Goal: Information Seeking & Learning: Find specific page/section

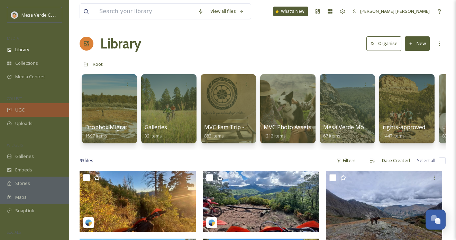
scroll to position [4013, 0]
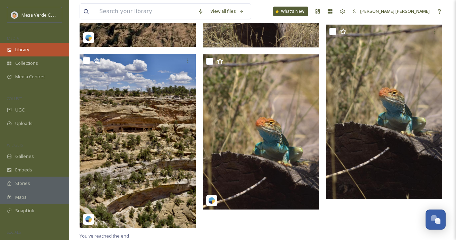
click at [35, 43] on div "Library" at bounding box center [34, 49] width 69 height 13
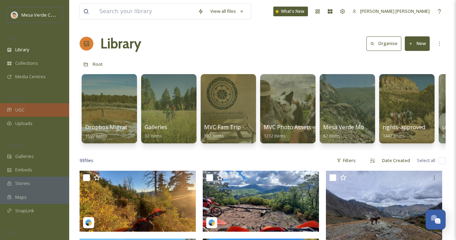
click at [23, 108] on span "UGC" at bounding box center [19, 110] width 9 height 7
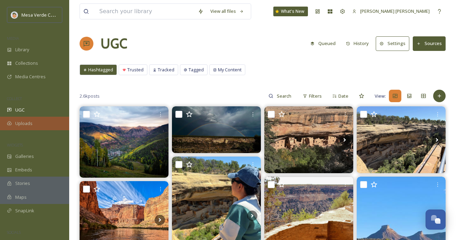
click at [30, 124] on span "Uploads" at bounding box center [23, 123] width 17 height 7
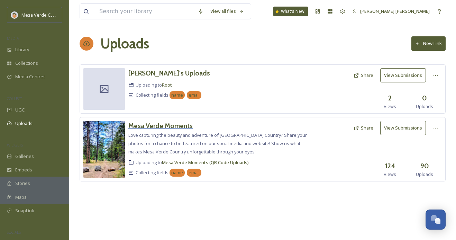
click at [157, 127] on h3 "Mesa Verde Moments" at bounding box center [160, 125] width 64 height 8
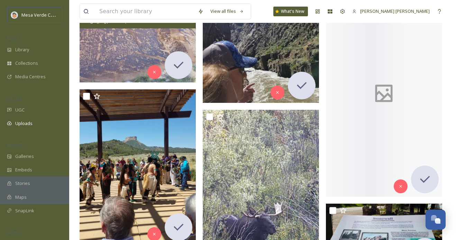
click at [135, 43] on img at bounding box center [138, 38] width 116 height 87
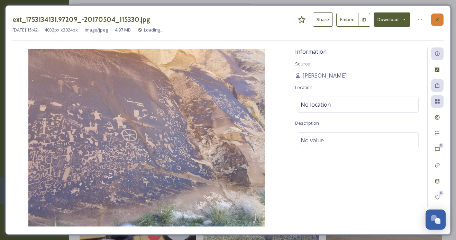
click at [433, 14] on div at bounding box center [437, 19] width 12 height 12
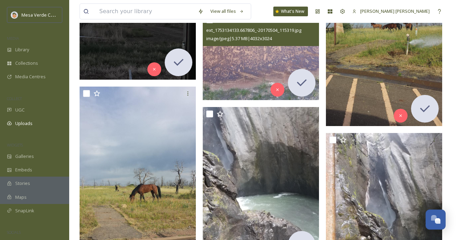
scroll to position [1421, 0]
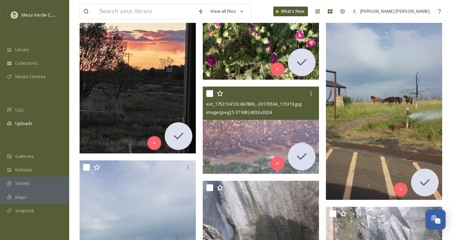
click at [249, 145] on img at bounding box center [261, 129] width 116 height 87
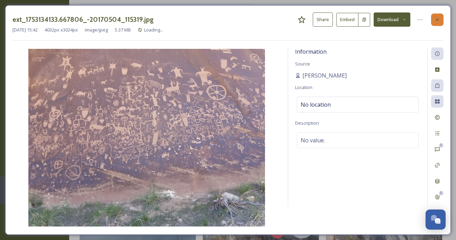
click at [436, 18] on icon at bounding box center [437, 20] width 6 height 6
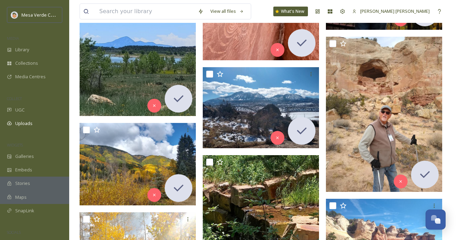
scroll to position [648, 0]
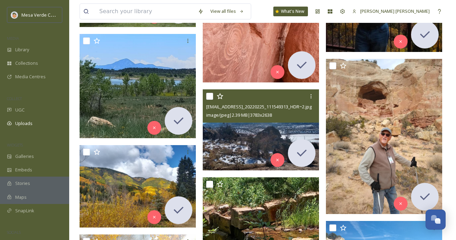
click at [241, 137] on img at bounding box center [261, 129] width 116 height 81
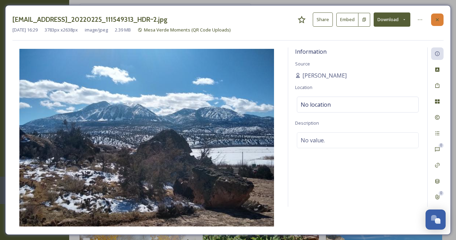
click at [435, 17] on icon at bounding box center [437, 20] width 6 height 6
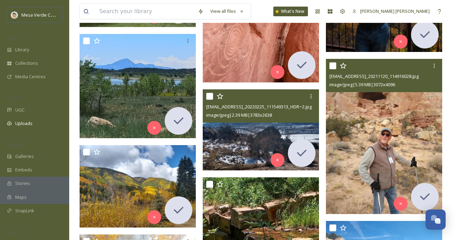
click at [368, 117] on img at bounding box center [384, 136] width 116 height 155
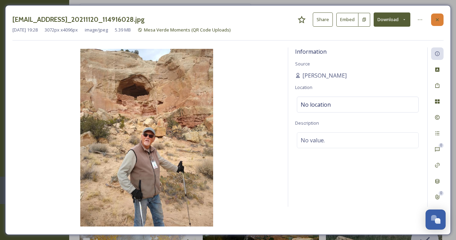
click at [436, 20] on icon at bounding box center [437, 19] width 3 height 3
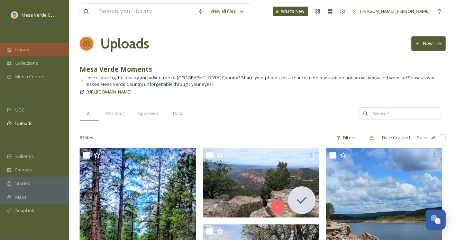
click at [44, 48] on div "Library" at bounding box center [34, 49] width 69 height 13
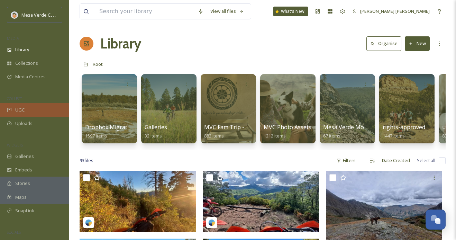
click at [48, 110] on div "UGC" at bounding box center [34, 109] width 69 height 13
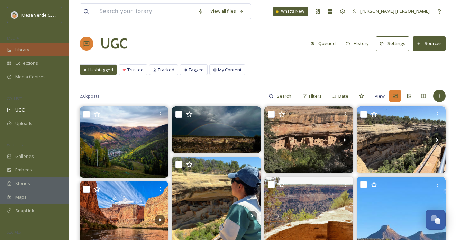
click at [34, 52] on div "Library" at bounding box center [34, 49] width 69 height 13
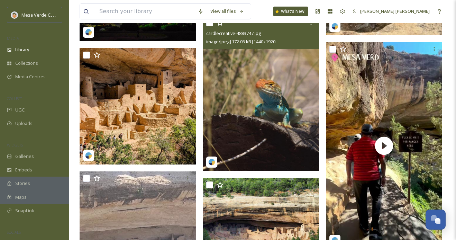
scroll to position [1749, 0]
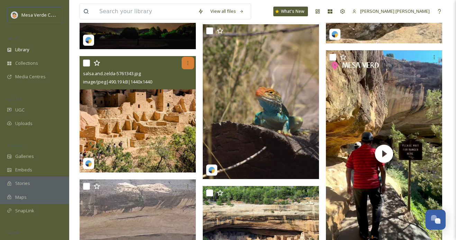
click at [185, 66] on div at bounding box center [188, 63] width 12 height 12
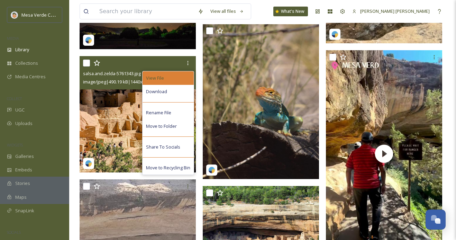
click at [169, 78] on div "View File" at bounding box center [167, 77] width 51 height 13
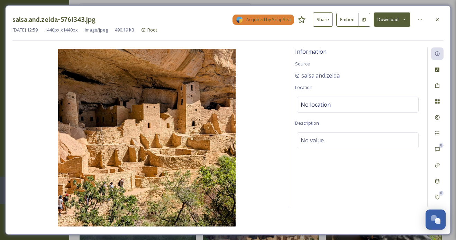
click at [326, 19] on button "Share" at bounding box center [323, 19] width 20 height 14
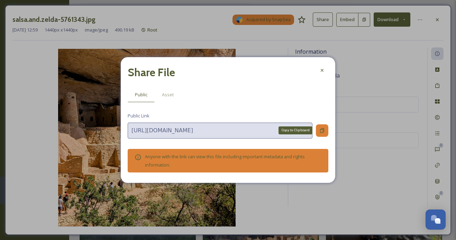
click at [319, 133] on icon at bounding box center [322, 131] width 6 height 6
click at [323, 69] on icon at bounding box center [322, 70] width 6 height 6
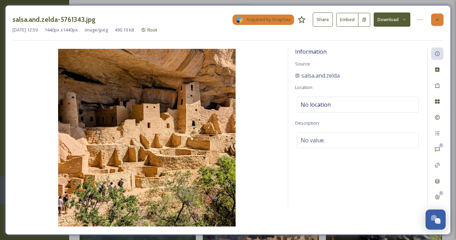
click at [436, 18] on icon at bounding box center [437, 20] width 6 height 6
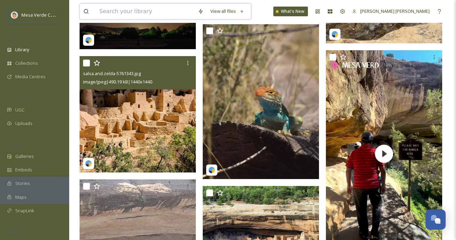
click at [168, 11] on input at bounding box center [145, 11] width 99 height 15
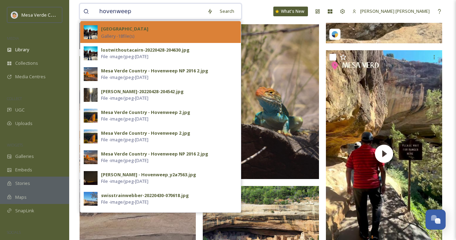
type input "hovenweep"
click at [173, 33] on div "Hovenweep National Monument Gallery - 18 file(s)" at bounding box center [169, 32] width 136 height 15
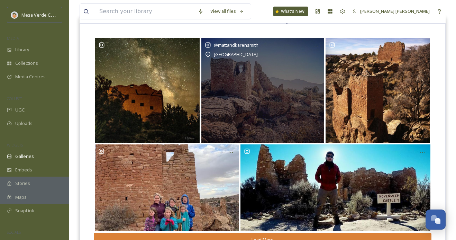
scroll to position [90, 0]
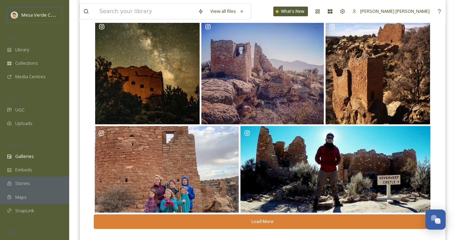
click at [265, 219] on button "Load More" at bounding box center [263, 221] width 338 height 14
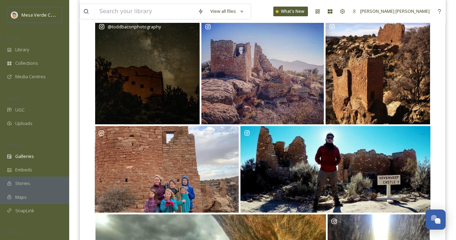
click at [165, 87] on div "@ toddbaconphotography" at bounding box center [147, 72] width 104 height 104
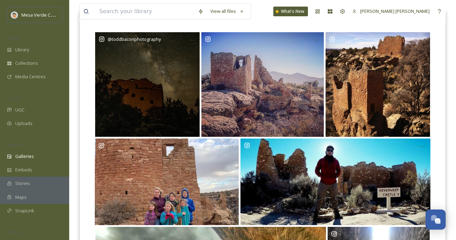
scroll to position [75, 0]
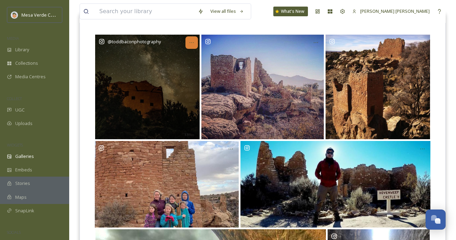
click at [192, 42] on icon "Opens media popup. Media description: Rights approved at 2022-04-18T17:17:07.19…" at bounding box center [192, 43] width 6 height 6
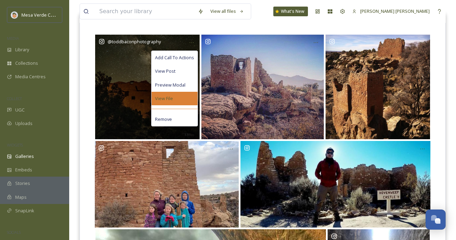
click at [175, 95] on div "View File" at bounding box center [174, 98] width 46 height 13
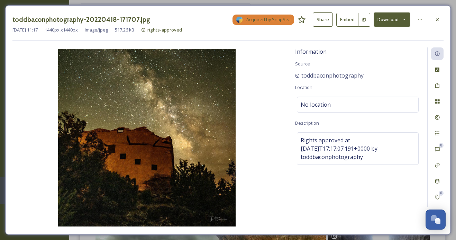
click at [323, 21] on button "Share" at bounding box center [323, 19] width 20 height 14
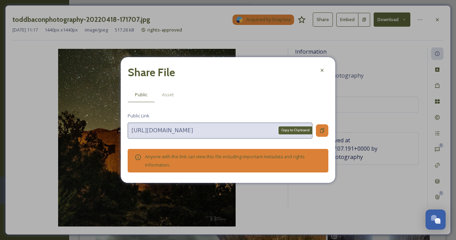
click at [321, 128] on icon at bounding box center [322, 131] width 6 height 6
click at [318, 74] on div at bounding box center [322, 70] width 12 height 12
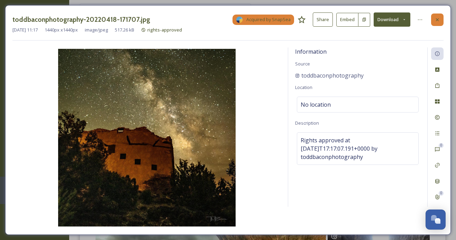
click at [437, 21] on icon at bounding box center [437, 20] width 6 height 6
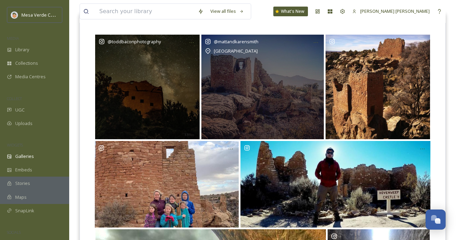
click at [288, 103] on div "@ mattandkarensmith [GEOGRAPHIC_DATA]" at bounding box center [262, 87] width 122 height 104
click at [316, 43] on icon "Opens media popup. Media description: Rights approved at 2022-04-28T20:30:38.32…" at bounding box center [316, 43] width 6 height 6
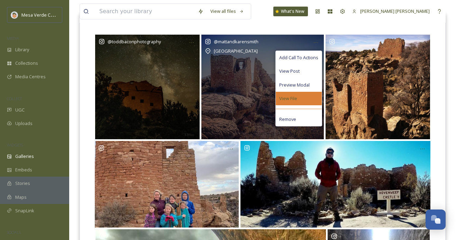
click at [296, 100] on span "View File" at bounding box center [288, 98] width 18 height 7
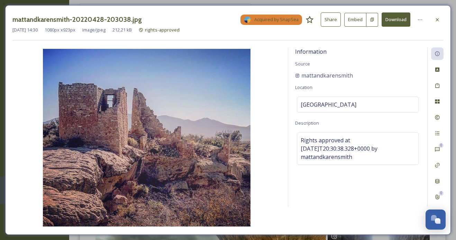
click at [332, 19] on button "Share" at bounding box center [331, 19] width 20 height 14
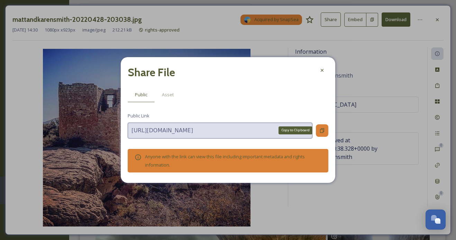
click at [321, 132] on icon at bounding box center [322, 130] width 4 height 4
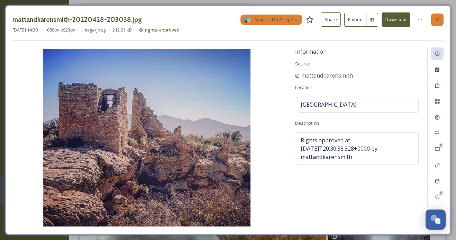
click at [438, 17] on icon at bounding box center [437, 20] width 6 height 6
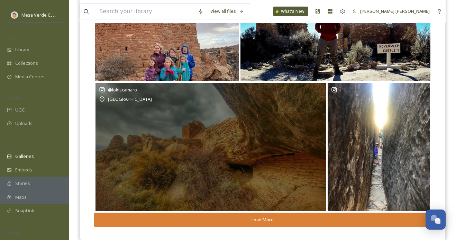
scroll to position [232, 0]
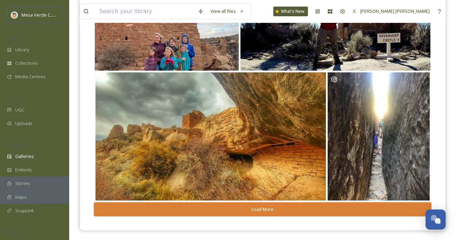
click at [281, 208] on button "Load More" at bounding box center [263, 209] width 338 height 14
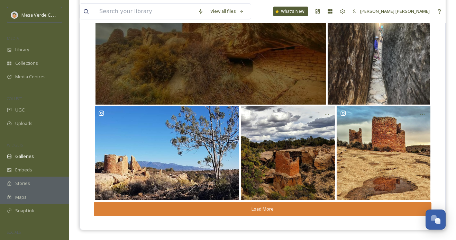
scroll to position [328, 0]
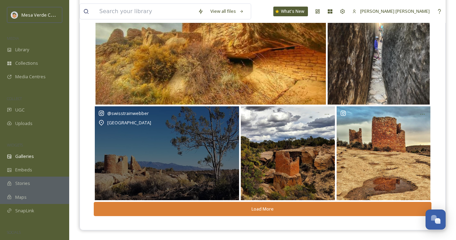
click at [224, 165] on div "@ swisstrainwebber Hovenweep National Monument" at bounding box center [167, 153] width 144 height 94
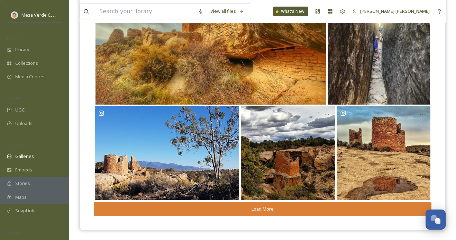
click at [260, 207] on button "Load More" at bounding box center [263, 209] width 338 height 14
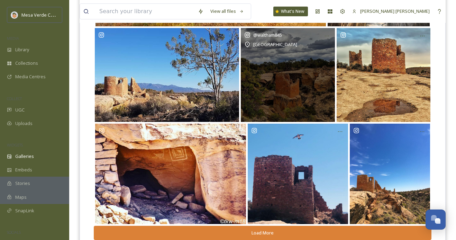
scroll to position [430, 0]
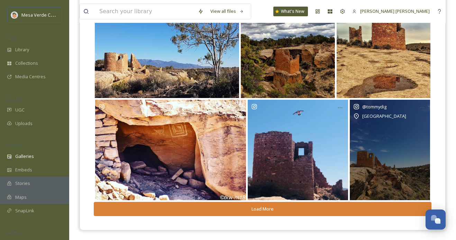
click at [398, 145] on div "@ tommydig [GEOGRAPHIC_DATA]" at bounding box center [390, 150] width 80 height 100
click at [422, 105] on icon "Opens media popup. Media description: Rights approved at 2018-11-08T18:56:17.61…" at bounding box center [422, 108] width 6 height 6
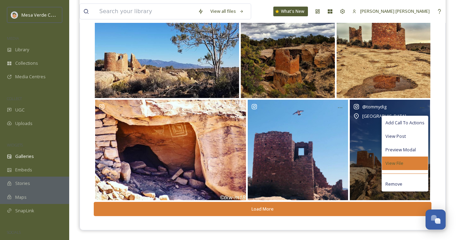
click at [402, 163] on span "View File" at bounding box center [394, 163] width 18 height 7
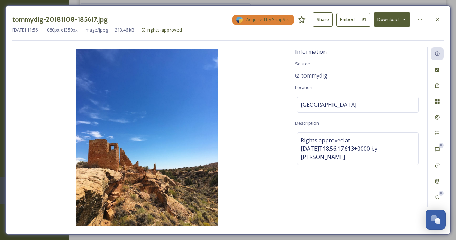
click at [327, 16] on button "Share" at bounding box center [323, 19] width 20 height 14
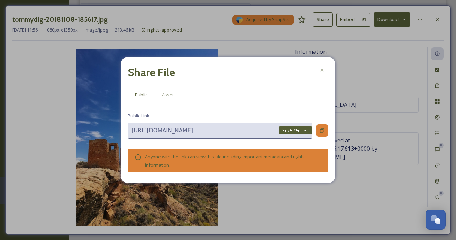
click at [322, 131] on icon at bounding box center [322, 131] width 6 height 6
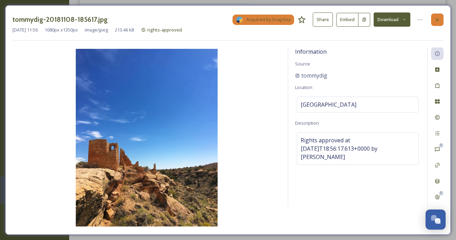
click at [437, 20] on icon at bounding box center [437, 20] width 6 height 6
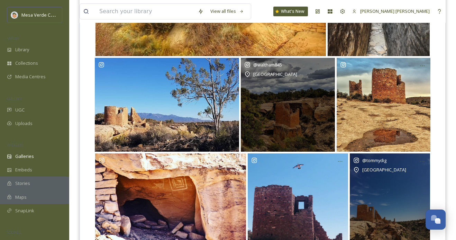
scroll to position [361, 0]
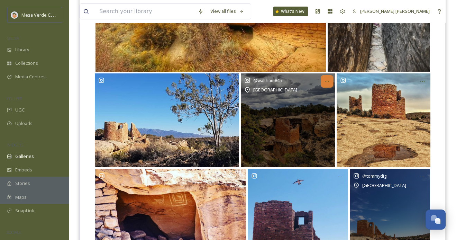
click at [328, 79] on icon "Opens media popup. Media description: Rights approved at 2022-05-02T17:16:03.39…" at bounding box center [327, 82] width 6 height 6
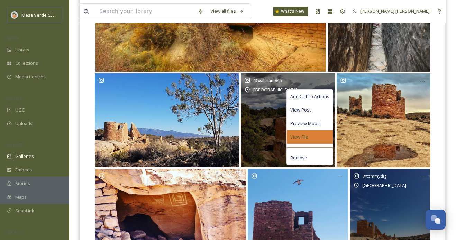
click at [310, 135] on div "View File" at bounding box center [310, 136] width 46 height 13
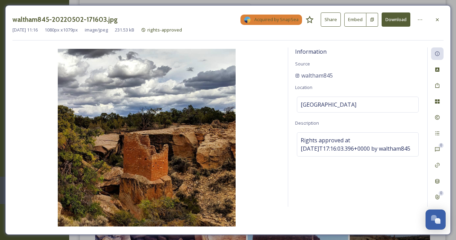
click at [333, 22] on button "Share" at bounding box center [331, 19] width 20 height 14
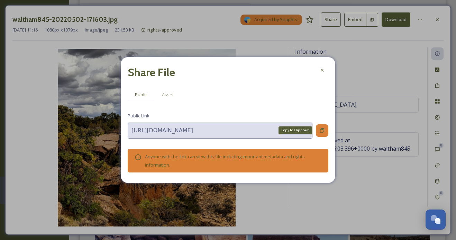
click at [320, 128] on icon at bounding box center [322, 131] width 6 height 6
click at [326, 71] on div at bounding box center [322, 70] width 12 height 12
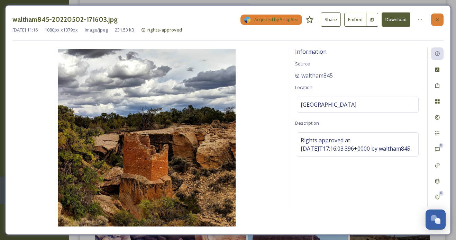
click at [437, 18] on icon at bounding box center [437, 20] width 6 height 6
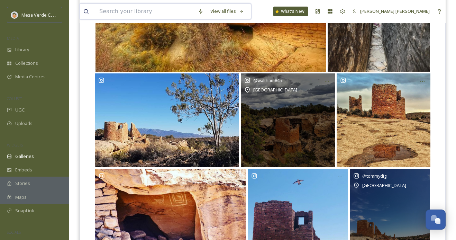
click at [175, 13] on input at bounding box center [145, 11] width 99 height 15
type input "[PERSON_NAME]"
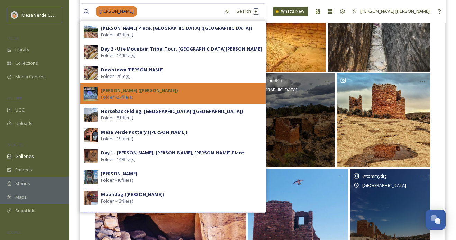
click at [162, 91] on div "[PERSON_NAME] ([PERSON_NAME]) Folder - 27 file(s)" at bounding box center [181, 93] width 161 height 13
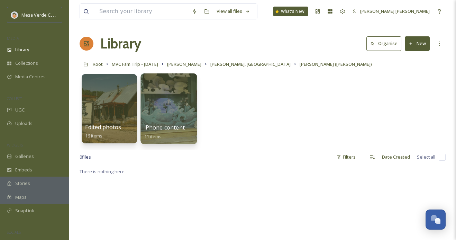
click at [172, 111] on div at bounding box center [168, 108] width 56 height 71
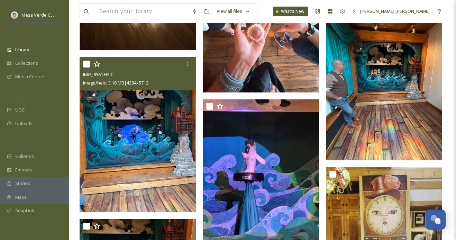
scroll to position [249, 0]
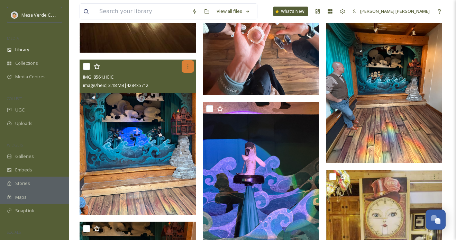
click at [187, 64] on icon at bounding box center [188, 67] width 6 height 6
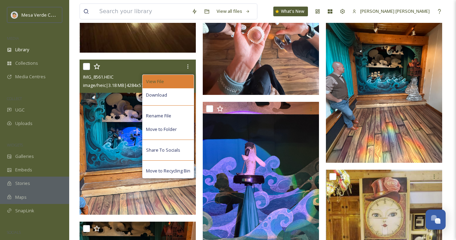
click at [174, 80] on div "View File" at bounding box center [167, 81] width 51 height 13
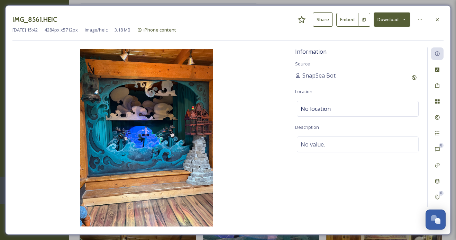
click at [324, 20] on button "Share" at bounding box center [323, 19] width 20 height 14
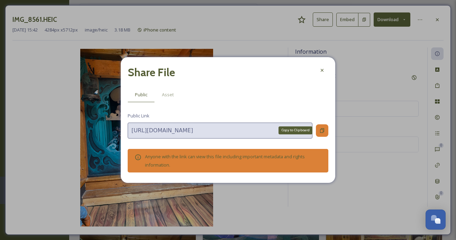
click at [321, 131] on icon at bounding box center [322, 131] width 6 height 6
click at [316, 71] on div at bounding box center [322, 70] width 12 height 12
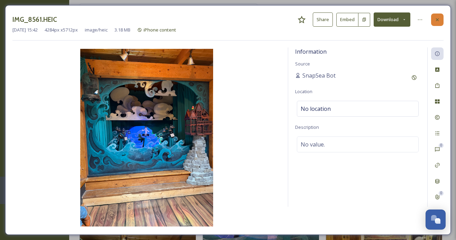
click at [438, 18] on icon at bounding box center [437, 20] width 6 height 6
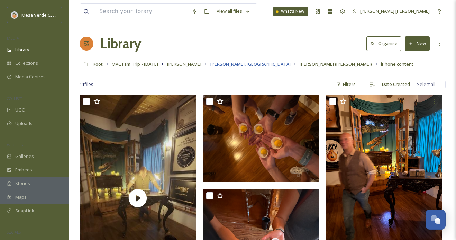
click at [217, 63] on span "[PERSON_NAME], [GEOGRAPHIC_DATA]" at bounding box center [250, 64] width 80 height 6
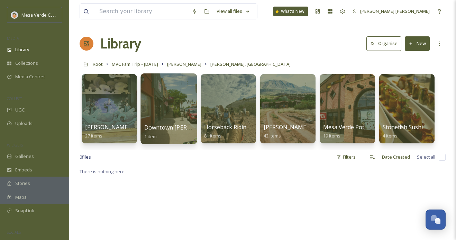
click at [167, 97] on div at bounding box center [168, 108] width 56 height 71
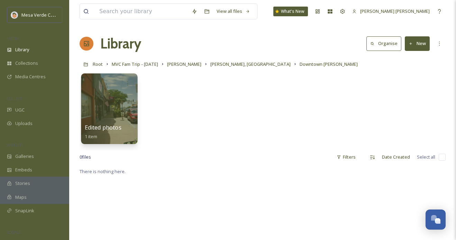
click at [125, 116] on div at bounding box center [109, 108] width 56 height 71
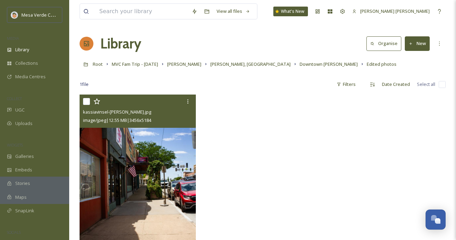
click at [138, 166] on img at bounding box center [138, 181] width 116 height 174
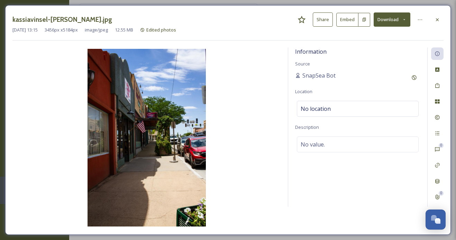
click at [322, 19] on button "Share" at bounding box center [323, 19] width 20 height 14
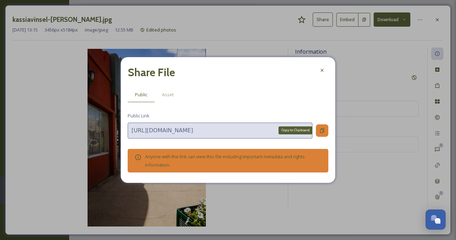
click at [322, 130] on icon at bounding box center [322, 131] width 6 height 6
click at [319, 72] on div at bounding box center [322, 70] width 12 height 12
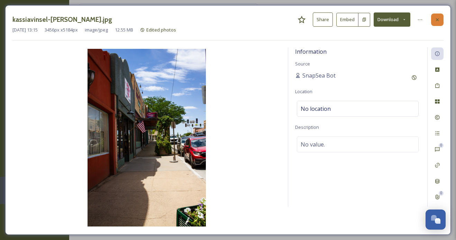
click at [440, 19] on icon at bounding box center [437, 20] width 6 height 6
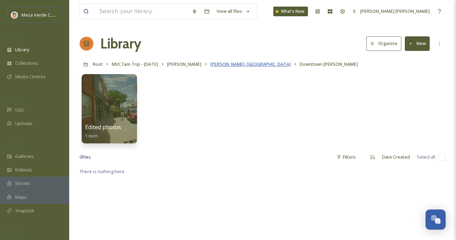
click at [221, 64] on span "[PERSON_NAME], [GEOGRAPHIC_DATA]" at bounding box center [250, 64] width 80 height 6
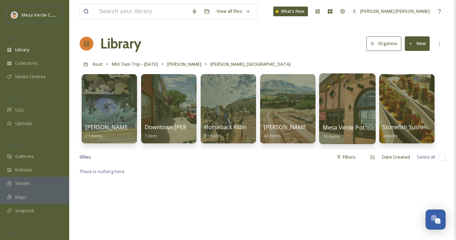
click at [344, 111] on div at bounding box center [347, 108] width 56 height 71
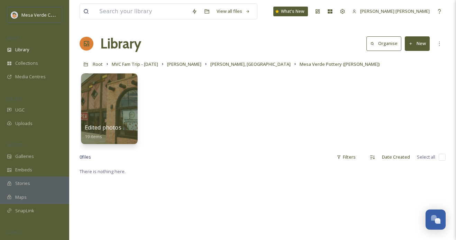
click at [106, 118] on div at bounding box center [109, 108] width 56 height 71
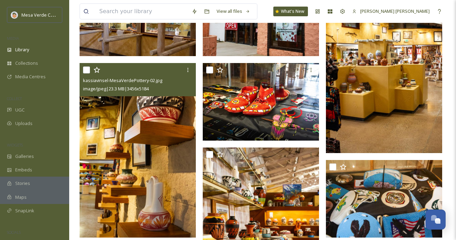
scroll to position [99, 0]
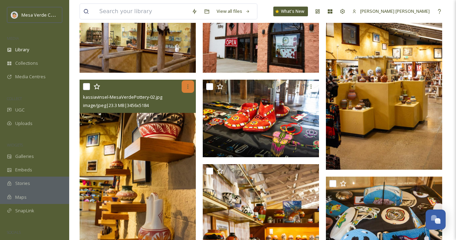
click at [187, 86] on icon at bounding box center [187, 86] width 1 height 4
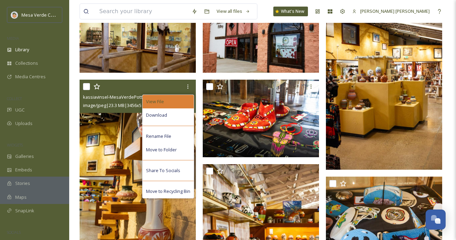
click at [176, 99] on div "View File" at bounding box center [167, 101] width 51 height 13
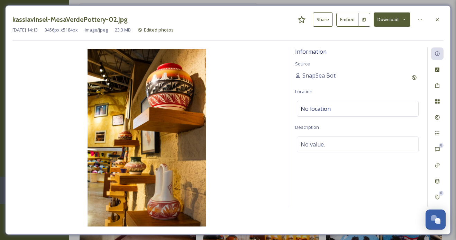
click at [328, 17] on button "Share" at bounding box center [323, 19] width 20 height 14
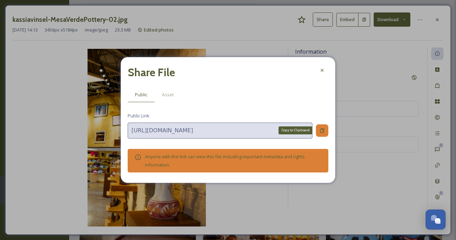
click at [321, 128] on icon at bounding box center [322, 130] width 4 height 4
click at [321, 72] on icon at bounding box center [322, 70] width 6 height 6
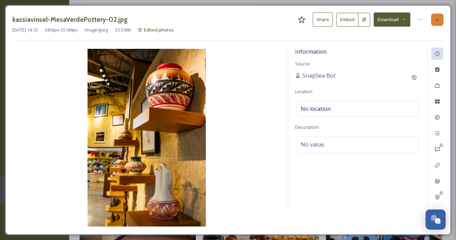
click at [435, 18] on icon at bounding box center [437, 20] width 6 height 6
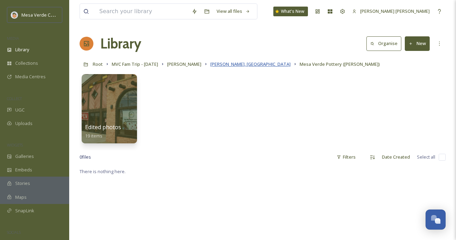
click at [213, 63] on span "[PERSON_NAME], [GEOGRAPHIC_DATA]" at bounding box center [250, 64] width 80 height 6
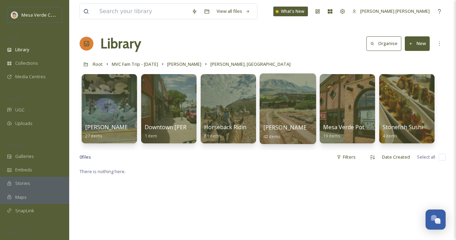
click at [290, 120] on div at bounding box center [287, 108] width 56 height 71
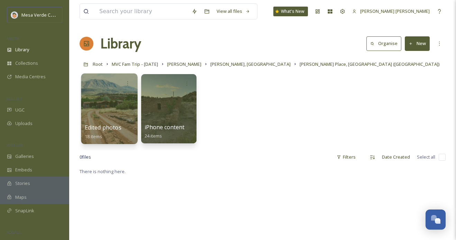
click at [116, 100] on div at bounding box center [109, 108] width 56 height 71
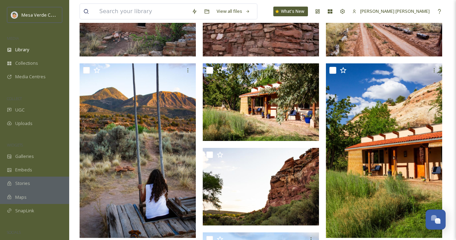
scroll to position [117, 0]
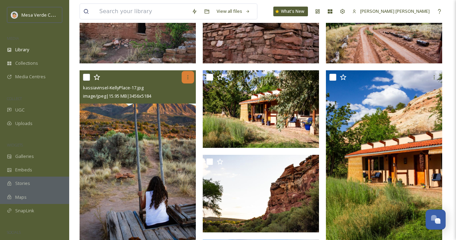
click at [188, 74] on icon at bounding box center [188, 77] width 6 height 6
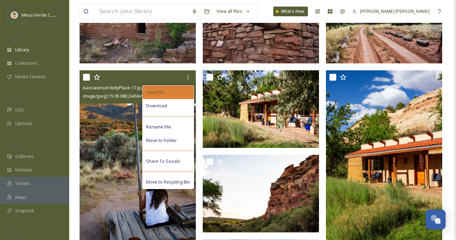
click at [178, 85] on div "View File" at bounding box center [167, 91] width 51 height 13
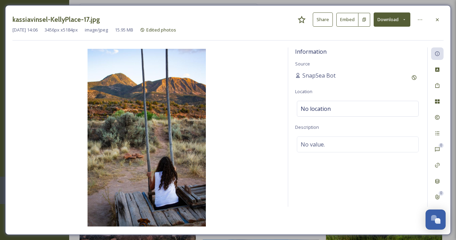
click at [319, 19] on button "Share" at bounding box center [323, 19] width 20 height 14
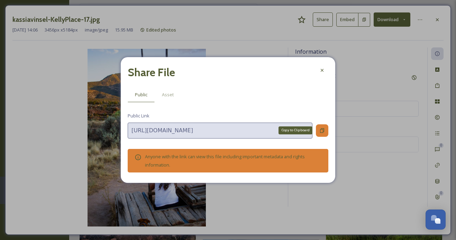
click at [317, 127] on div "Copy to Clipboard" at bounding box center [322, 130] width 12 height 12
click at [322, 71] on icon at bounding box center [322, 70] width 6 height 6
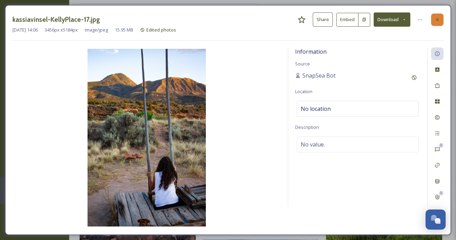
click at [436, 18] on icon at bounding box center [437, 19] width 3 height 3
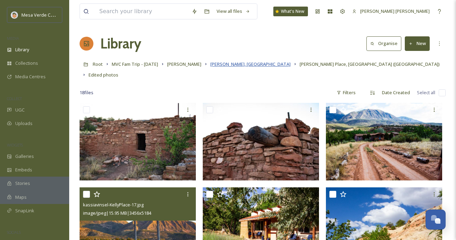
click at [218, 62] on span "[PERSON_NAME], [GEOGRAPHIC_DATA]" at bounding box center [250, 64] width 80 height 6
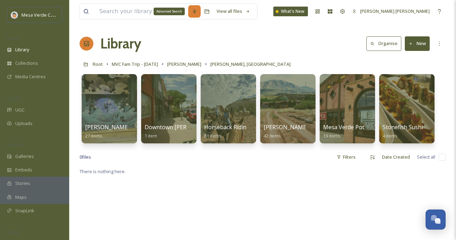
click at [172, 10] on div "Advanced Search" at bounding box center [169, 12] width 31 height 8
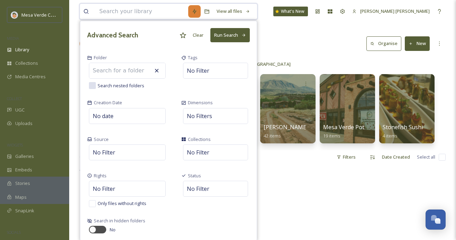
click at [146, 10] on input at bounding box center [142, 11] width 92 height 15
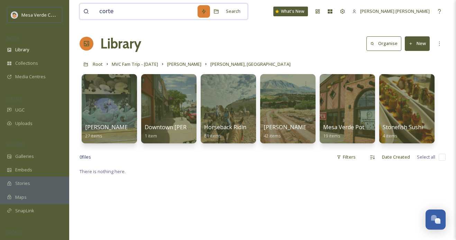
type input "[PERSON_NAME]"
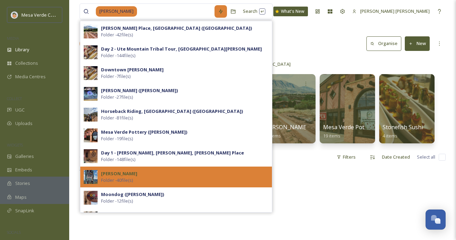
click at [160, 176] on div "[PERSON_NAME] Folder - 40 file(s)" at bounding box center [184, 176] width 167 height 13
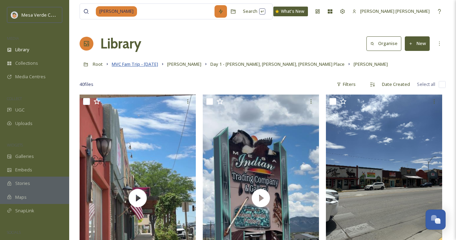
click at [126, 63] on span "MVC Fam Trip - [DATE]" at bounding box center [135, 64] width 46 height 6
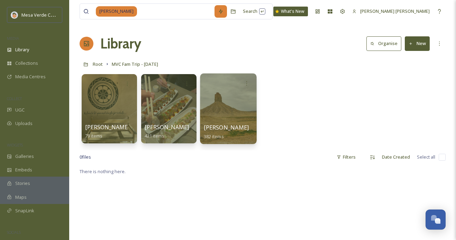
click at [221, 111] on div at bounding box center [228, 108] width 56 height 71
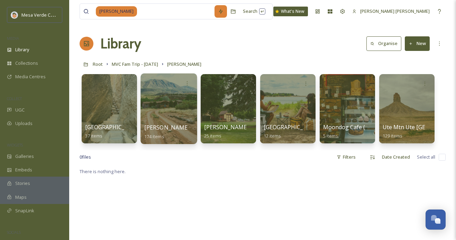
click at [168, 109] on div at bounding box center [168, 108] width 56 height 71
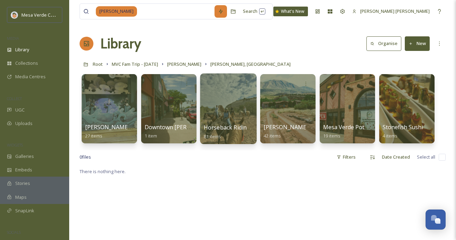
click at [222, 112] on div at bounding box center [228, 108] width 56 height 71
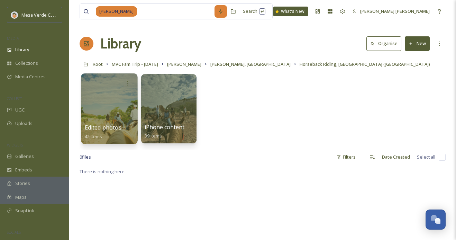
click at [112, 112] on div at bounding box center [109, 108] width 56 height 71
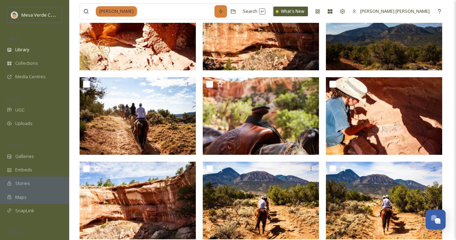
scroll to position [110, 0]
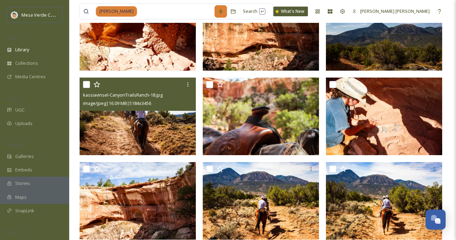
click at [167, 129] on img at bounding box center [138, 115] width 116 height 77
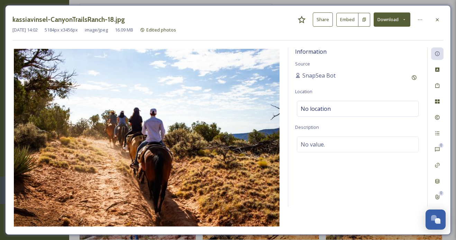
click at [323, 19] on button "Share" at bounding box center [323, 19] width 20 height 14
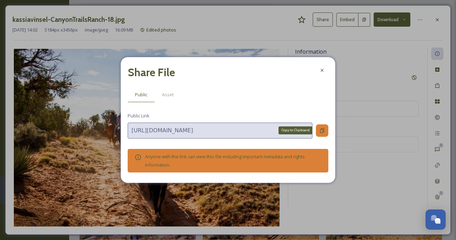
click at [322, 127] on div "Copy to Clipboard" at bounding box center [322, 130] width 12 height 12
click at [320, 68] on icon at bounding box center [322, 70] width 6 height 6
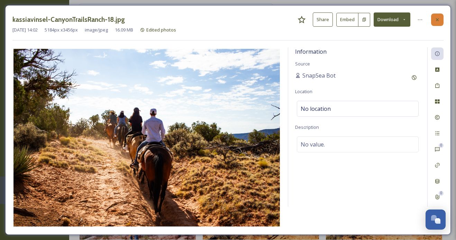
click at [435, 19] on icon at bounding box center [437, 20] width 6 height 6
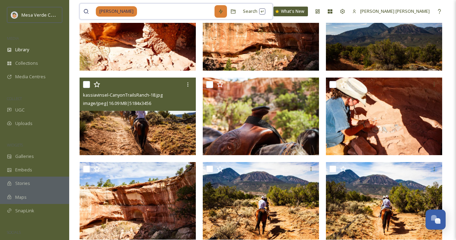
click at [156, 11] on input at bounding box center [176, 11] width 77 height 15
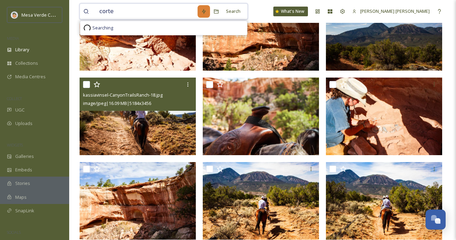
type input "[PERSON_NAME]"
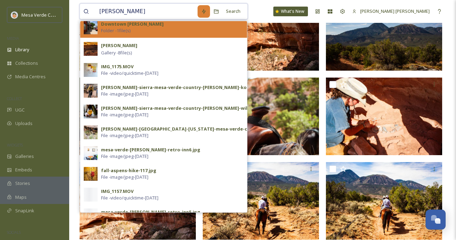
scroll to position [233, 0]
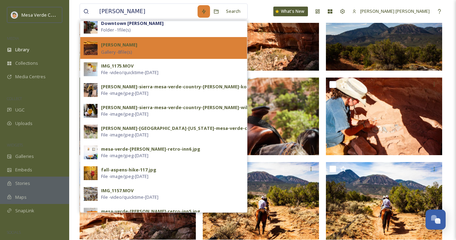
click at [153, 46] on div "[PERSON_NAME] Gallery - 8 file(s)" at bounding box center [172, 47] width 142 height 15
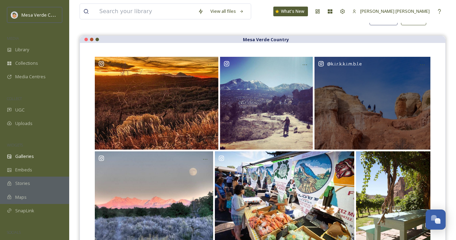
scroll to position [54, 0]
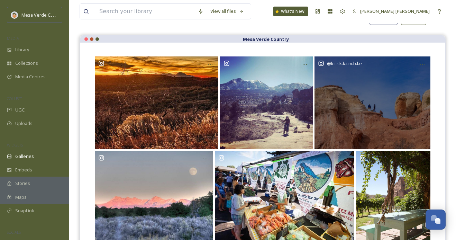
click at [374, 98] on div "@ k.i.r.k.k.i.m.b.l.e" at bounding box center [372, 102] width 116 height 93
click at [422, 64] on icon "Opens media popup. Media description: Rights approved at 2022-05-03T18:08:48.05…" at bounding box center [422, 65] width 6 height 6
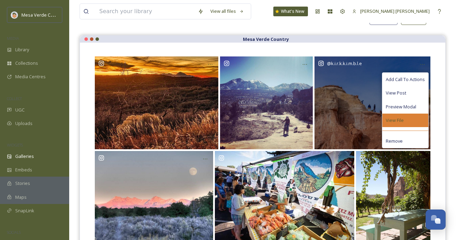
click at [392, 119] on span "View File" at bounding box center [395, 120] width 18 height 7
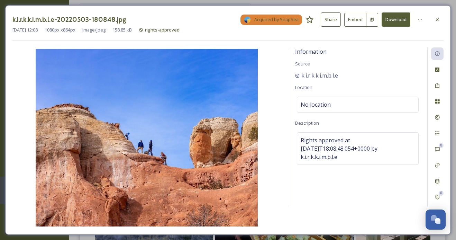
click at [336, 18] on button "Share" at bounding box center [331, 19] width 20 height 14
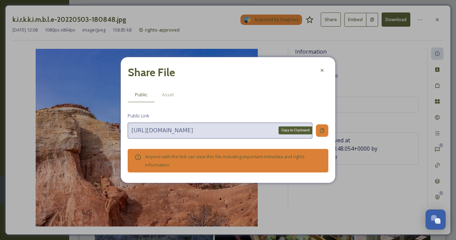
click at [322, 130] on icon at bounding box center [322, 131] width 6 height 6
click at [322, 68] on icon at bounding box center [322, 70] width 6 height 6
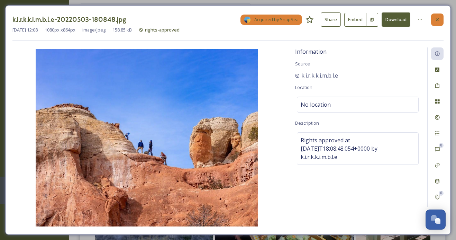
click at [436, 20] on icon at bounding box center [437, 19] width 3 height 3
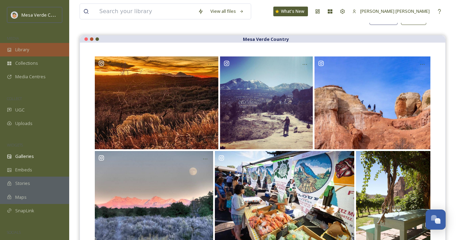
click at [39, 49] on div "Library" at bounding box center [34, 49] width 69 height 13
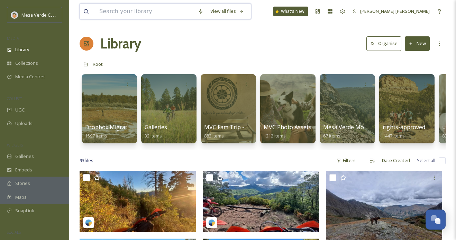
click at [144, 10] on input at bounding box center [145, 11] width 99 height 15
type input "mancos"
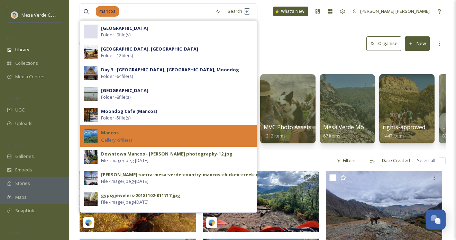
click at [149, 137] on div "Mancos Gallery - 9 file(s)" at bounding box center [177, 135] width 152 height 15
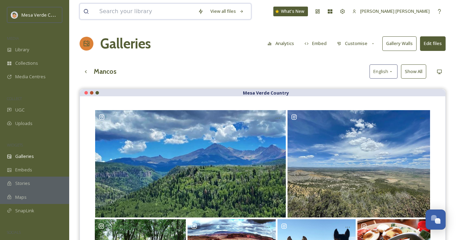
click at [157, 13] on input at bounding box center [145, 11] width 99 height 15
click at [35, 50] on div "Library" at bounding box center [34, 49] width 69 height 13
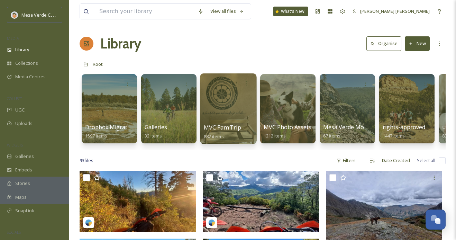
click at [233, 113] on div at bounding box center [228, 108] width 56 height 71
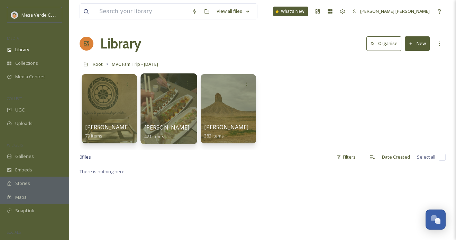
click at [183, 100] on div at bounding box center [168, 108] width 56 height 71
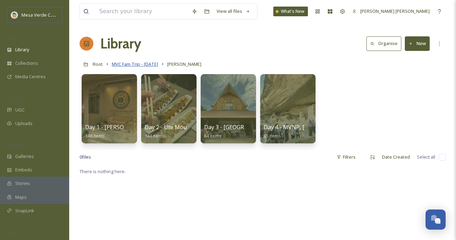
click at [158, 63] on span "MVC Fam Trip - [DATE]" at bounding box center [135, 64] width 46 height 6
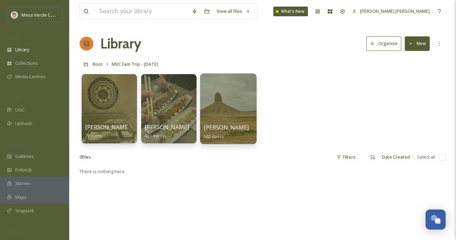
click at [214, 118] on div at bounding box center [228, 108] width 56 height 71
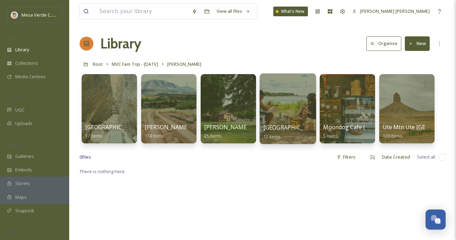
click at [301, 102] on div at bounding box center [287, 108] width 56 height 71
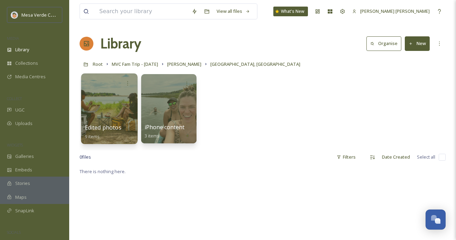
click at [123, 99] on div at bounding box center [109, 108] width 56 height 71
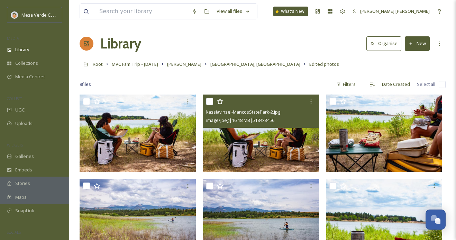
click at [209, 103] on input "checkbox" at bounding box center [209, 101] width 7 height 7
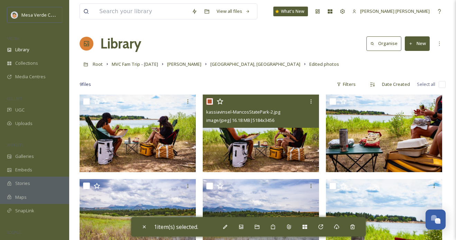
click at [210, 102] on input "checkbox" at bounding box center [209, 101] width 7 height 7
checkbox input "false"
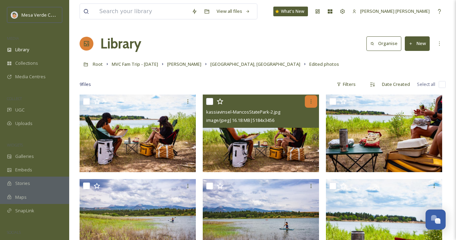
click at [312, 102] on icon at bounding box center [311, 102] width 6 height 6
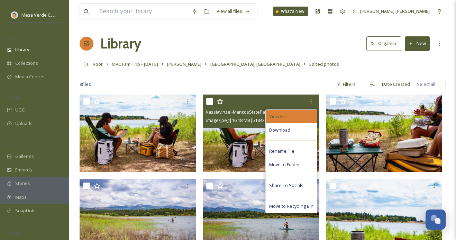
click at [299, 116] on div "View File" at bounding box center [291, 116] width 51 height 13
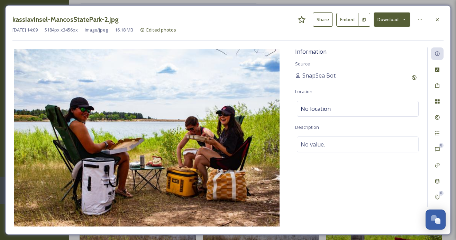
click at [322, 18] on button "Share" at bounding box center [323, 19] width 20 height 14
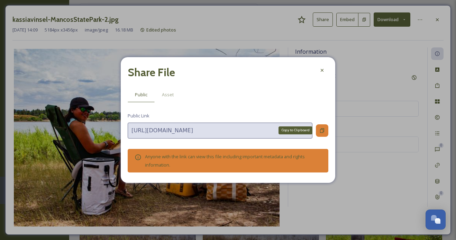
click at [322, 131] on icon at bounding box center [322, 131] width 6 height 6
click at [322, 69] on icon at bounding box center [322, 70] width 6 height 6
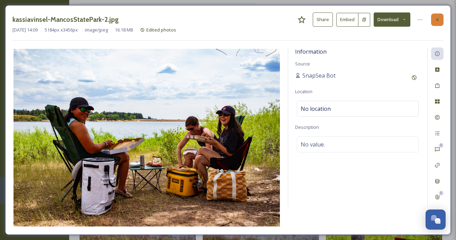
click at [433, 20] on div at bounding box center [437, 19] width 12 height 12
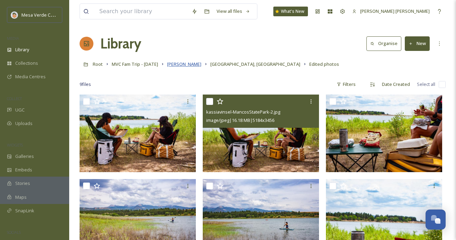
click at [185, 64] on span "[PERSON_NAME]" at bounding box center [184, 64] width 34 height 6
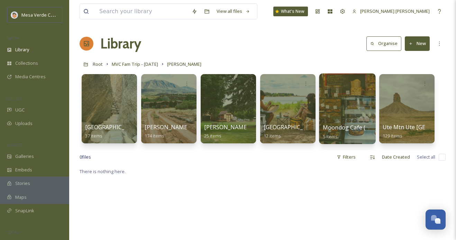
click at [345, 108] on div at bounding box center [347, 108] width 56 height 71
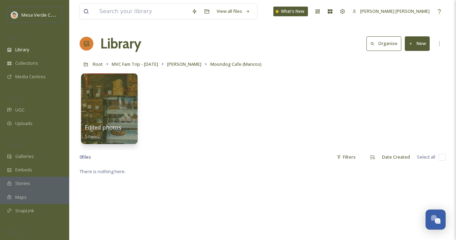
click at [124, 103] on div at bounding box center [109, 108] width 56 height 71
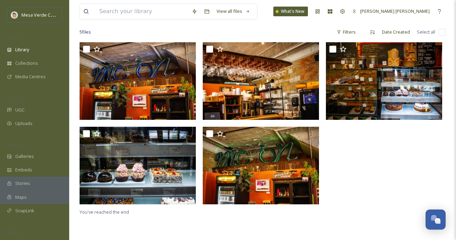
scroll to position [52, 0]
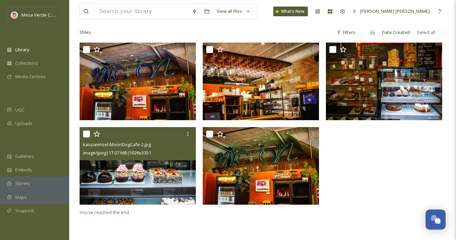
click at [162, 173] on img at bounding box center [138, 165] width 116 height 77
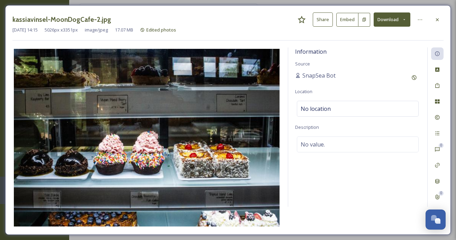
click at [322, 19] on button "Share" at bounding box center [323, 19] width 20 height 14
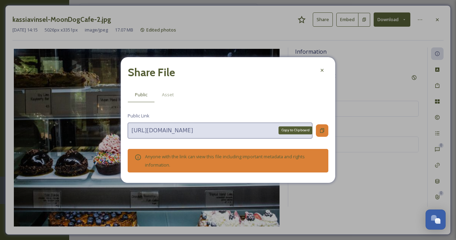
click at [320, 125] on div "Copy to Clipboard" at bounding box center [322, 130] width 12 height 12
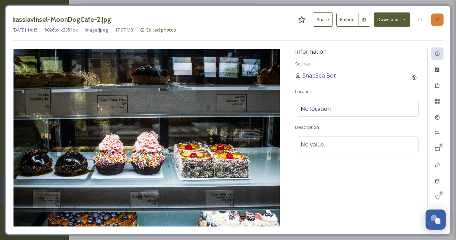
click at [440, 21] on icon at bounding box center [437, 20] width 6 height 6
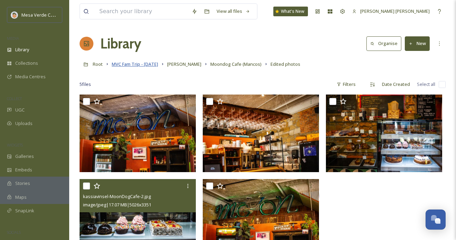
click at [122, 66] on span "MVC Fam Trip - [DATE]" at bounding box center [135, 64] width 46 height 6
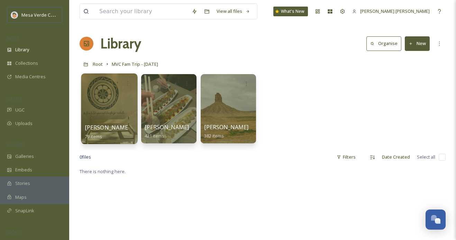
click at [113, 112] on div at bounding box center [109, 108] width 56 height 71
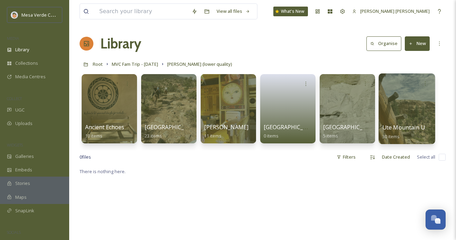
click at [404, 117] on div at bounding box center [406, 108] width 56 height 71
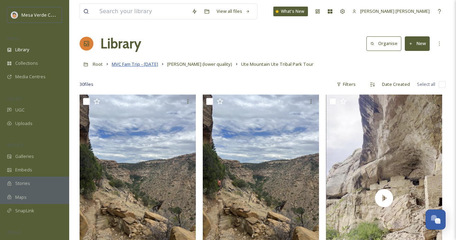
click at [138, 66] on span "MVC Fam Trip - [DATE]" at bounding box center [135, 64] width 46 height 6
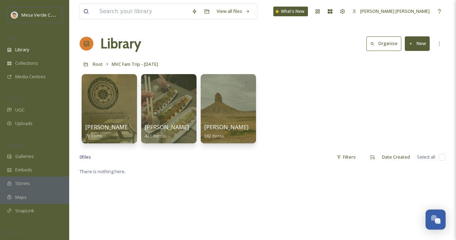
click at [168, 126] on span "[PERSON_NAME]" at bounding box center [167, 127] width 44 height 8
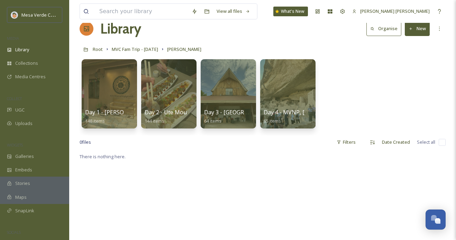
scroll to position [16, 0]
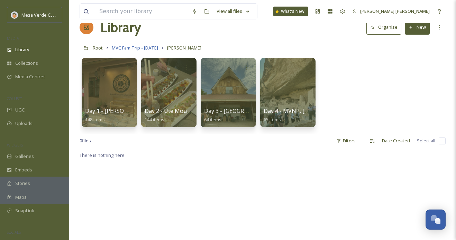
click at [154, 47] on span "MVC Fam Trip - [DATE]" at bounding box center [135, 48] width 46 height 6
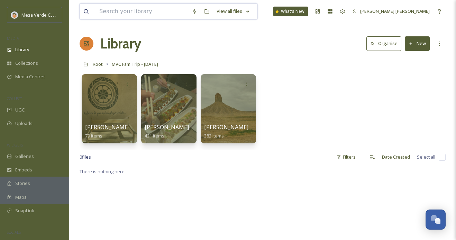
click at [149, 11] on input at bounding box center [142, 11] width 92 height 15
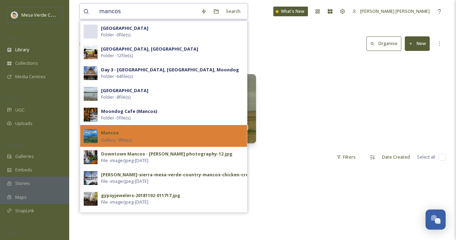
type input "mancos"
click at [133, 136] on div "Mancos Gallery - 9 file(s)" at bounding box center [172, 135] width 142 height 15
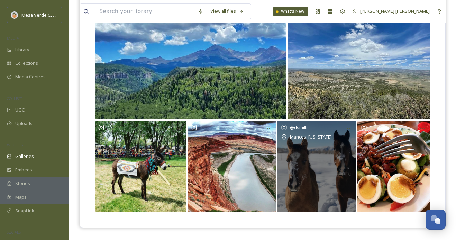
scroll to position [99, 0]
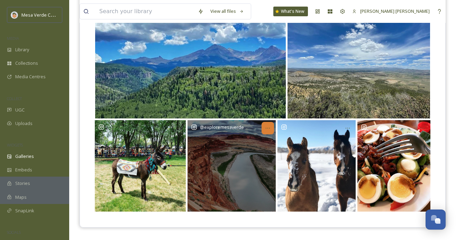
click at [267, 127] on icon "Opens media popup. Media description: Rights approved at 2022-08-02T17:33:30.87…" at bounding box center [268, 128] width 6 height 6
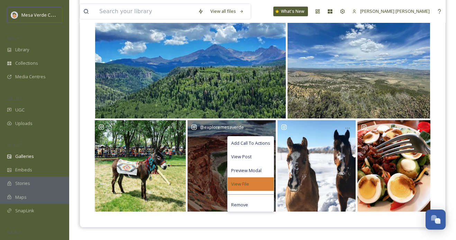
click at [236, 184] on span "View File" at bounding box center [240, 184] width 18 height 7
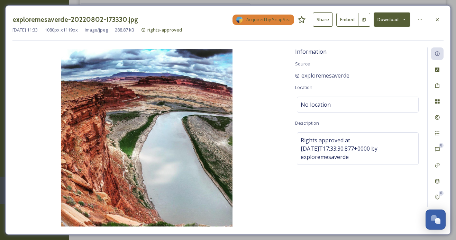
click at [322, 21] on button "Share" at bounding box center [323, 19] width 20 height 14
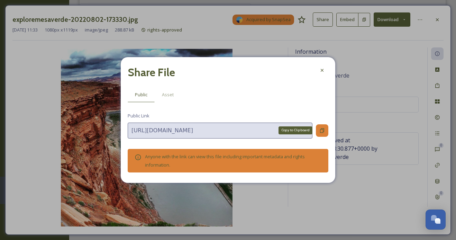
click at [321, 128] on icon at bounding box center [322, 131] width 6 height 6
click at [322, 70] on icon at bounding box center [322, 70] width 6 height 6
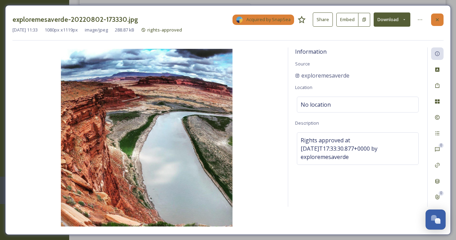
click at [439, 15] on div at bounding box center [437, 19] width 12 height 12
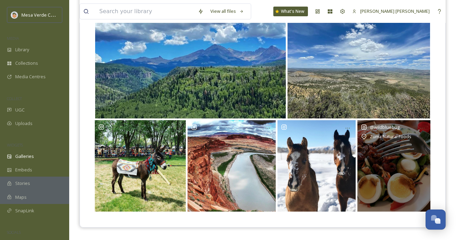
click at [405, 155] on div "@ wildbluebug Zuma Natural Foods" at bounding box center [393, 165] width 73 height 91
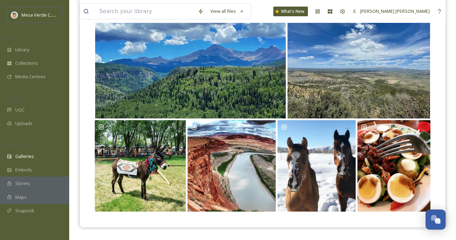
scroll to position [36, 0]
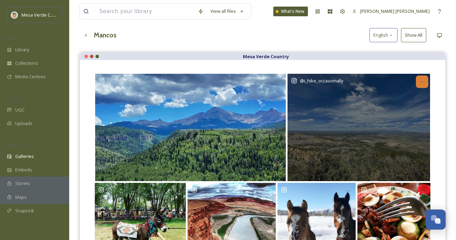
click at [422, 80] on icon "Opens media popup. Media description: Rights approved at 2022-08-02T17:44:21.46…" at bounding box center [422, 82] width 6 height 6
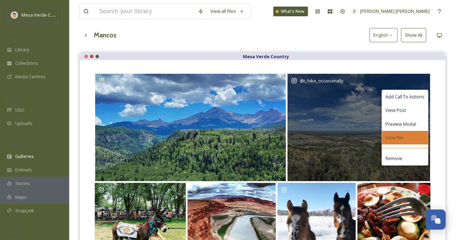
click at [399, 136] on span "View File" at bounding box center [394, 137] width 18 height 7
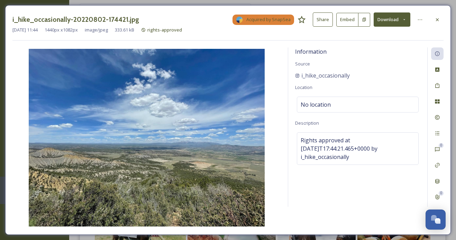
click at [322, 22] on button "Share" at bounding box center [323, 19] width 20 height 14
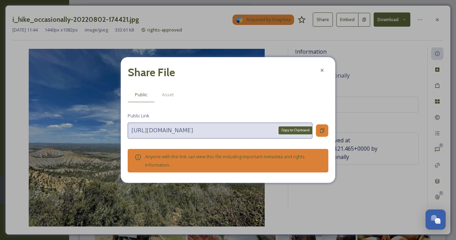
click at [323, 130] on icon at bounding box center [322, 130] width 4 height 4
click at [322, 75] on div at bounding box center [322, 70] width 12 height 12
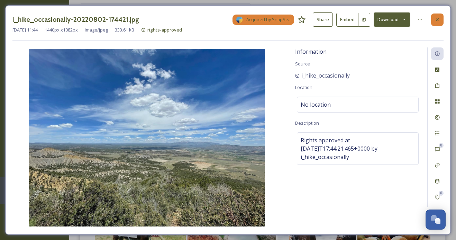
click at [435, 18] on icon at bounding box center [437, 20] width 6 height 6
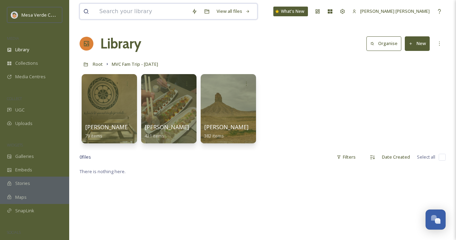
click at [111, 10] on input at bounding box center [142, 11] width 92 height 15
type input "mancos"
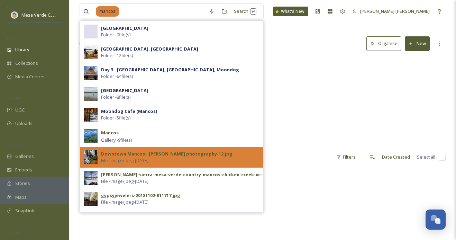
click at [193, 160] on div "Downtown Mancos - [PERSON_NAME] photography-12.jpg File - image/jpeg - [DATE]" at bounding box center [180, 156] width 158 height 13
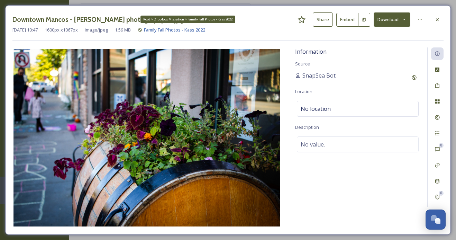
click at [179, 30] on span "Family Fall Photos - Kass 2022" at bounding box center [174, 30] width 61 height 6
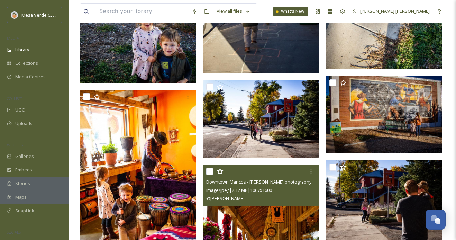
scroll to position [4409, 0]
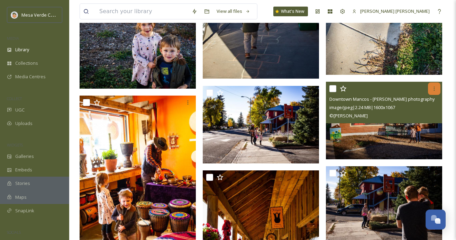
click at [435, 88] on icon at bounding box center [434, 89] width 6 height 6
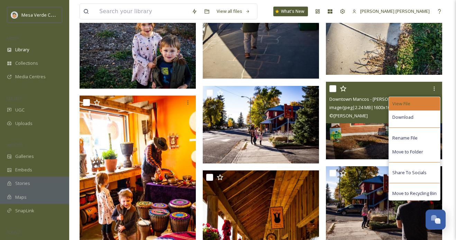
click at [409, 103] on span "View File" at bounding box center [401, 103] width 18 height 7
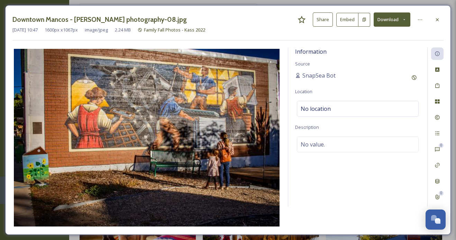
click at [316, 19] on button "Share" at bounding box center [323, 19] width 20 height 14
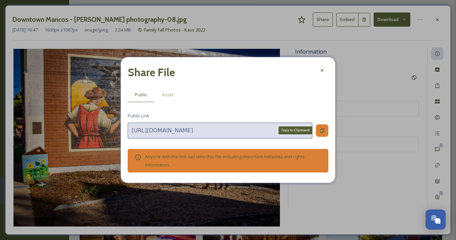
click at [323, 131] on icon at bounding box center [322, 131] width 6 height 6
click at [317, 68] on div at bounding box center [322, 70] width 12 height 12
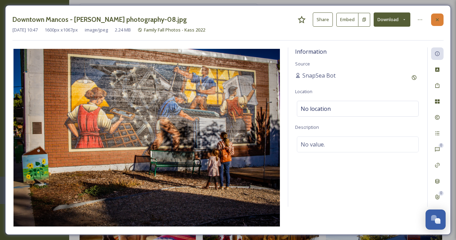
click at [440, 20] on icon at bounding box center [437, 20] width 6 height 6
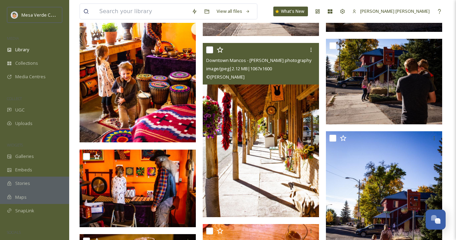
scroll to position [4536, 0]
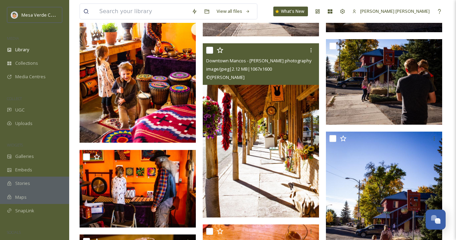
click at [279, 118] on img at bounding box center [261, 130] width 116 height 174
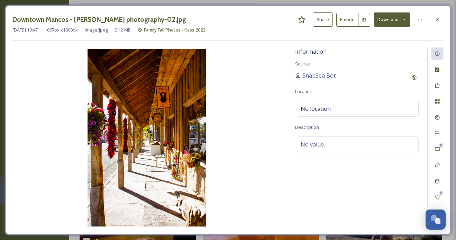
click at [323, 18] on button "Share" at bounding box center [323, 19] width 20 height 14
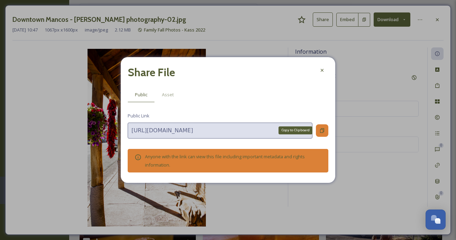
click at [322, 128] on icon at bounding box center [322, 131] width 6 height 6
click at [321, 72] on icon at bounding box center [322, 70] width 6 height 6
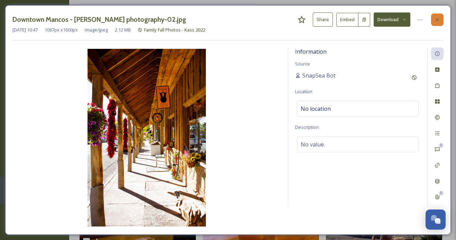
click at [438, 17] on icon at bounding box center [437, 20] width 6 height 6
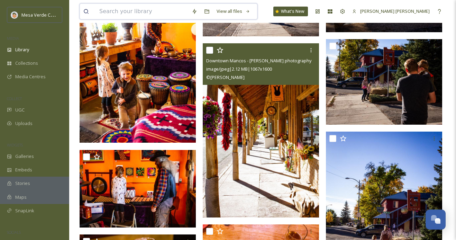
click at [154, 15] on input at bounding box center [142, 11] width 92 height 15
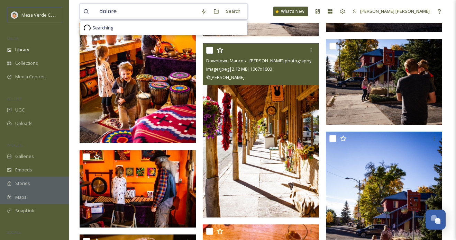
type input "[PERSON_NAME]"
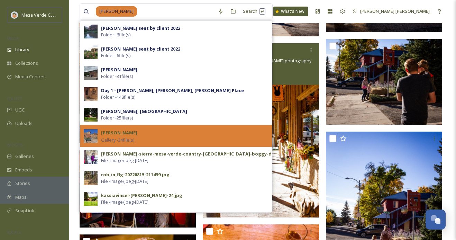
click at [165, 135] on div "[PERSON_NAME] Gallery - 24 file(s)" at bounding box center [184, 135] width 167 height 15
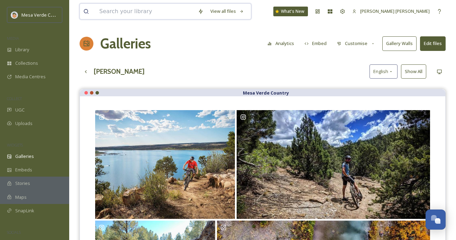
click at [135, 11] on input at bounding box center [145, 11] width 99 height 15
click at [29, 49] on span "Library" at bounding box center [22, 49] width 14 height 7
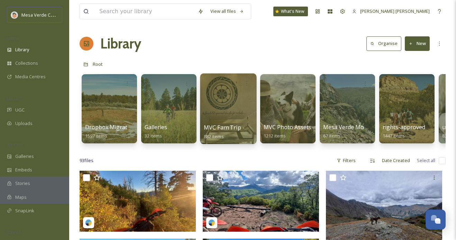
click at [216, 117] on div at bounding box center [228, 108] width 56 height 71
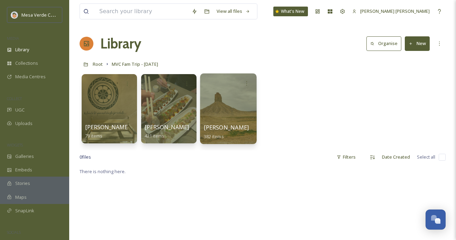
click at [230, 120] on div at bounding box center [228, 108] width 56 height 71
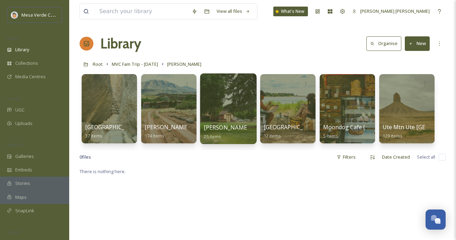
click at [241, 118] on div at bounding box center [228, 108] width 56 height 71
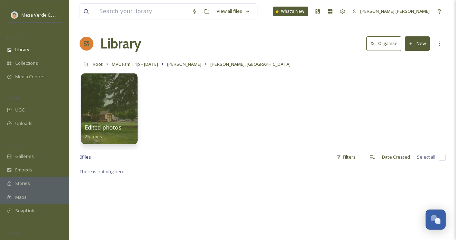
click at [97, 113] on div at bounding box center [109, 108] width 56 height 71
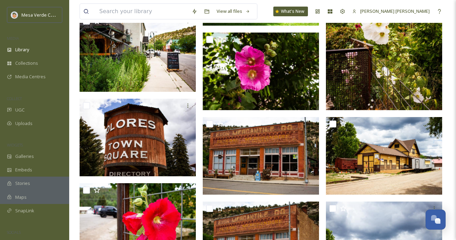
scroll to position [376, 0]
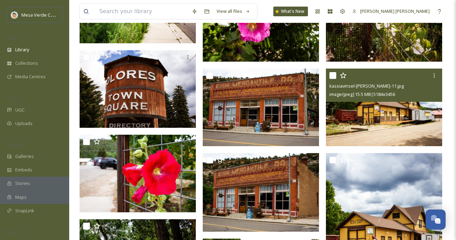
click at [331, 74] on input "checkbox" at bounding box center [332, 75] width 7 height 7
checkbox input "true"
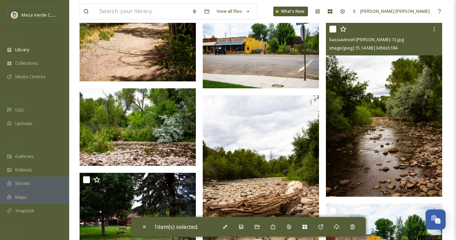
scroll to position [678, 0]
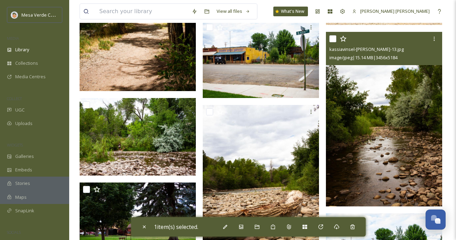
click at [334, 39] on input "checkbox" at bounding box center [332, 38] width 7 height 7
checkbox input "true"
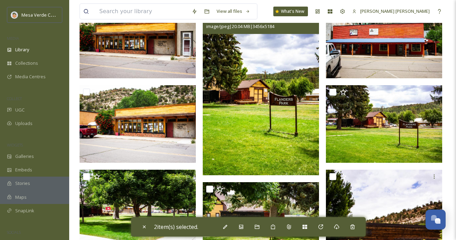
scroll to position [0, 0]
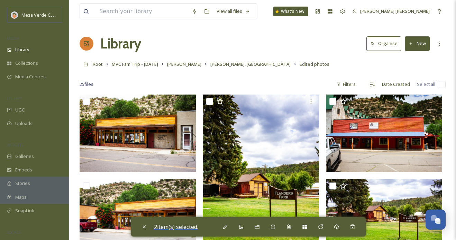
click at [171, 225] on span "2 item(s) selected." at bounding box center [176, 227] width 44 height 8
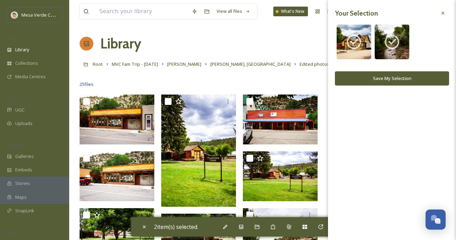
click at [368, 78] on button "Save My Selection" at bounding box center [392, 78] width 114 height 14
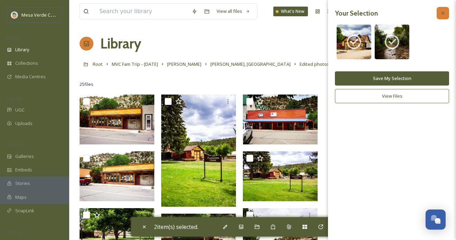
click at [443, 12] on icon at bounding box center [443, 13] width 6 height 6
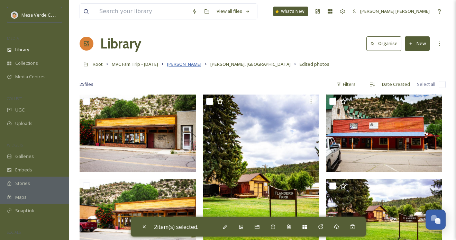
click at [188, 63] on span "[PERSON_NAME]" at bounding box center [184, 64] width 34 height 6
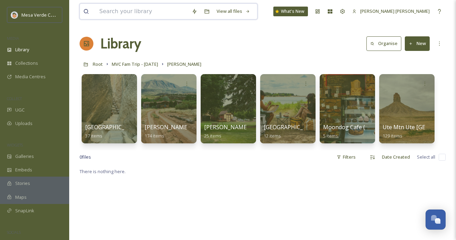
click at [178, 12] on input at bounding box center [142, 11] width 92 height 15
type input "[PERSON_NAME]"
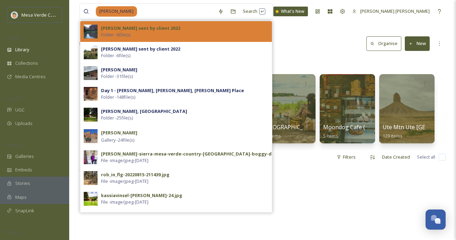
click at [176, 27] on div "[PERSON_NAME] sent by client 2022 Folder - 6 file(s)" at bounding box center [184, 31] width 167 height 13
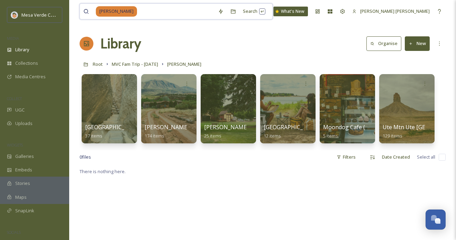
click at [152, 4] on input at bounding box center [176, 11] width 77 height 15
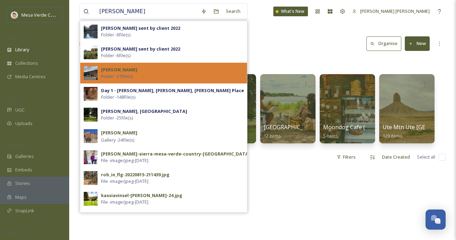
click at [149, 74] on div "[PERSON_NAME] - 31 file(s)" at bounding box center [172, 72] width 142 height 13
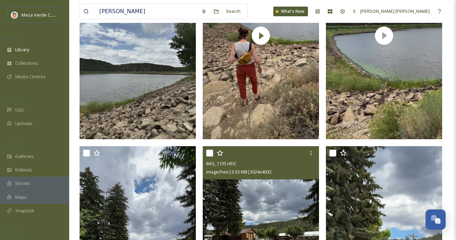
scroll to position [325, 0]
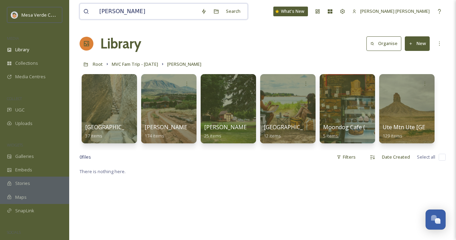
click at [125, 8] on input "[PERSON_NAME]" at bounding box center [147, 11] width 102 height 15
type input "[PERSON_NAME]"
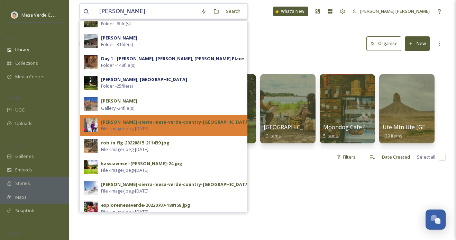
scroll to position [40, 0]
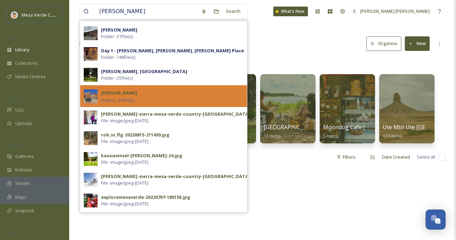
click at [170, 99] on div "[PERSON_NAME] Gallery - 24 file(s)" at bounding box center [172, 96] width 142 height 15
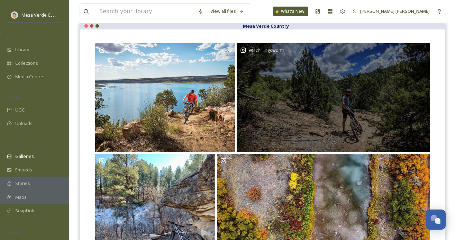
scroll to position [140, 0]
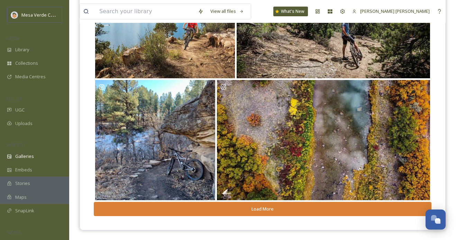
click at [249, 208] on button "Load More" at bounding box center [263, 209] width 338 height 14
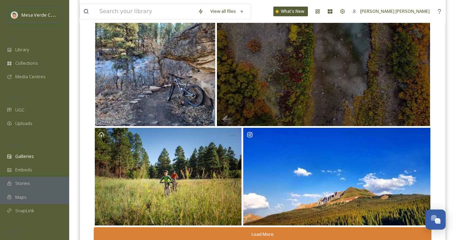
scroll to position [240, 0]
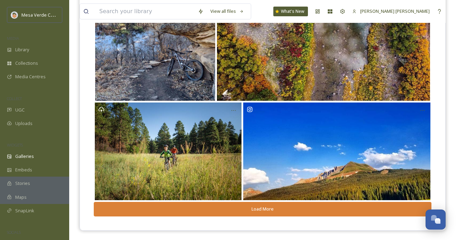
click at [287, 206] on button "Load More" at bounding box center [263, 209] width 338 height 14
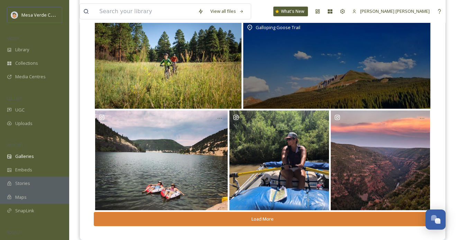
scroll to position [341, 0]
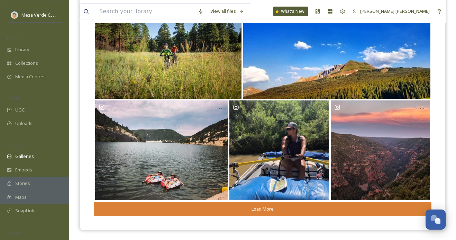
click at [291, 208] on button "Load More" at bounding box center [263, 209] width 338 height 14
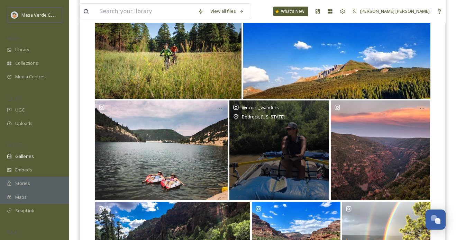
scroll to position [431, 0]
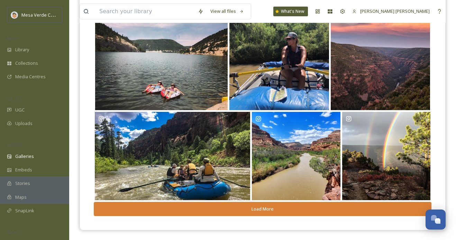
click at [277, 205] on button "Load More" at bounding box center [263, 209] width 338 height 14
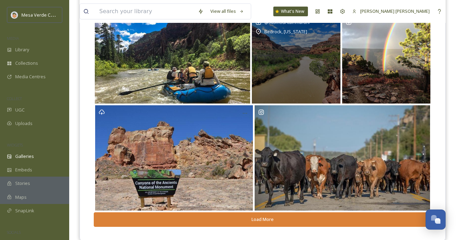
scroll to position [538, 0]
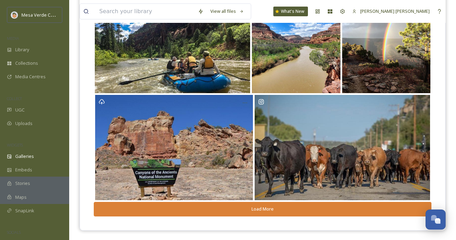
click at [279, 209] on button "Load More" at bounding box center [263, 209] width 338 height 14
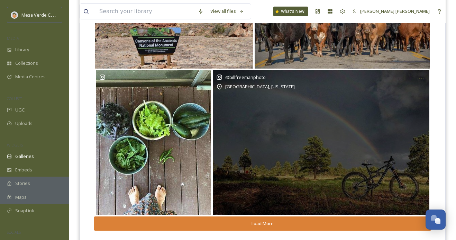
scroll to position [684, 0]
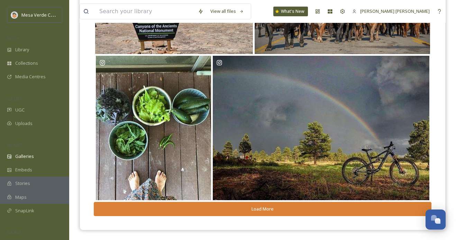
click at [280, 208] on button "Load More" at bounding box center [263, 209] width 338 height 14
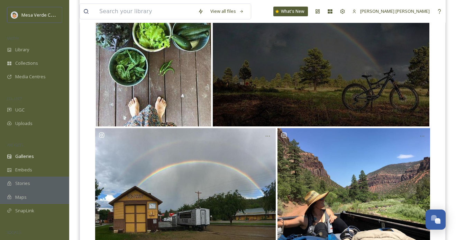
scroll to position [800, 0]
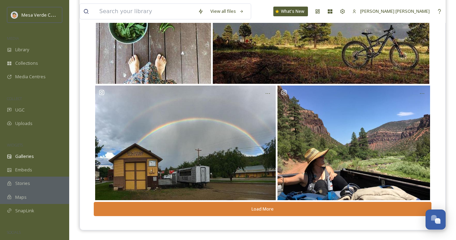
click at [275, 204] on button "Load More" at bounding box center [263, 209] width 338 height 14
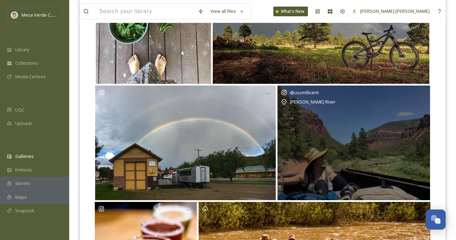
scroll to position [903, 0]
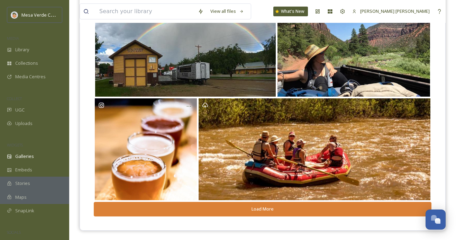
click at [270, 208] on button "Load More" at bounding box center [263, 209] width 338 height 14
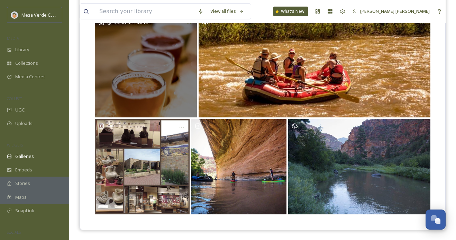
scroll to position [930, 0]
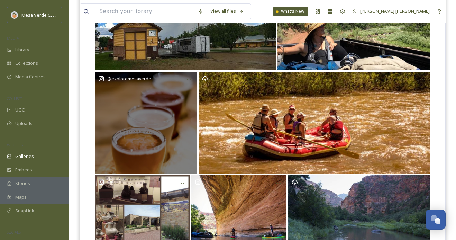
click at [146, 121] on div "@ exploremesaverde" at bounding box center [146, 123] width 102 height 102
click at [192, 75] on div "Opens media popup. Media description: Rights approved at 2022-05-24T16:58:09.22…" at bounding box center [189, 79] width 12 height 12
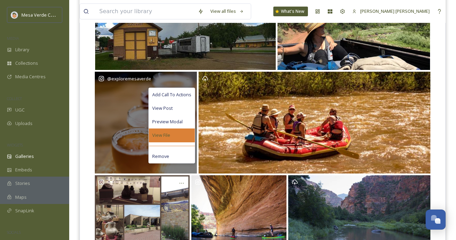
click at [182, 135] on div "View File" at bounding box center [172, 134] width 46 height 13
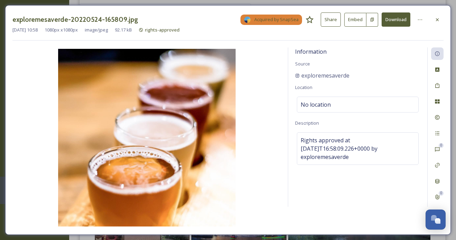
click at [335, 22] on button "Share" at bounding box center [331, 19] width 20 height 14
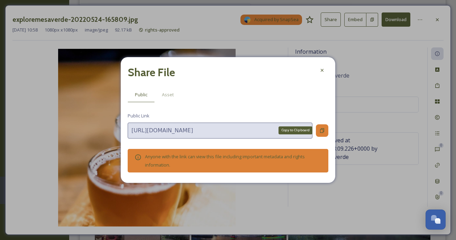
click at [317, 129] on div "Copy to Clipboard" at bounding box center [322, 130] width 12 height 12
click at [320, 70] on icon at bounding box center [322, 70] width 6 height 6
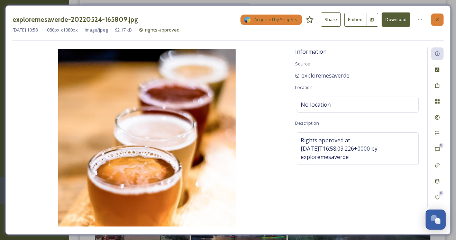
click at [439, 18] on icon at bounding box center [437, 20] width 6 height 6
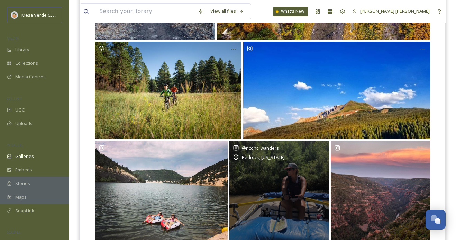
scroll to position [306, 0]
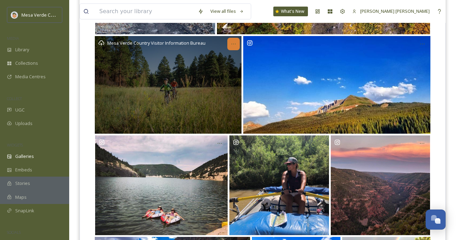
click at [232, 44] on icon "Opens media popup. Media description: b910ae65bcafff46699478e4c8b2abd2b0e367f5c…" at bounding box center [234, 44] width 6 height 6
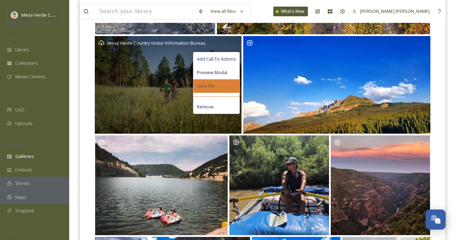
click at [224, 86] on div "View File" at bounding box center [216, 85] width 46 height 13
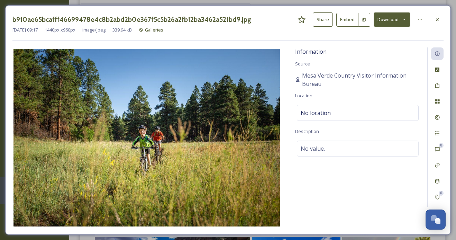
click at [325, 21] on button "Share" at bounding box center [323, 19] width 20 height 14
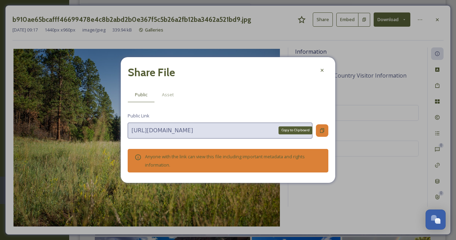
click at [319, 130] on icon at bounding box center [322, 131] width 6 height 6
click at [319, 71] on div at bounding box center [322, 70] width 12 height 12
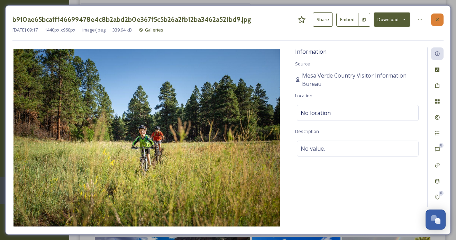
click at [441, 17] on div at bounding box center [437, 19] width 12 height 12
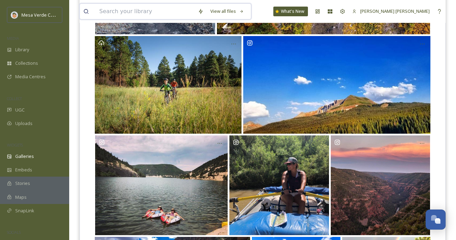
click at [124, 9] on input at bounding box center [145, 11] width 99 height 15
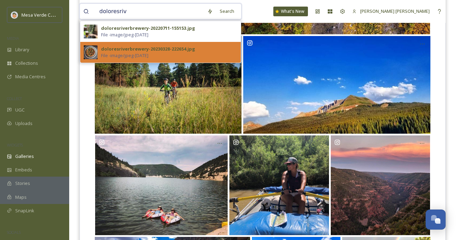
type input "doloresriv"
click at [131, 47] on div "doloresriverbrewery-20230328-222654.jpg" at bounding box center [148, 49] width 94 height 7
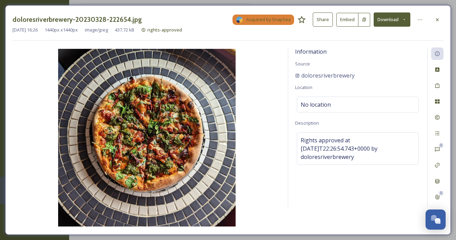
click at [322, 19] on button "Share" at bounding box center [323, 19] width 20 height 14
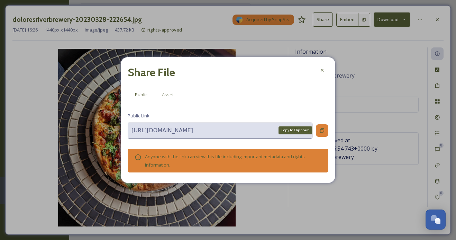
click at [321, 128] on icon at bounding box center [322, 131] width 6 height 6
click at [327, 67] on div at bounding box center [322, 70] width 12 height 12
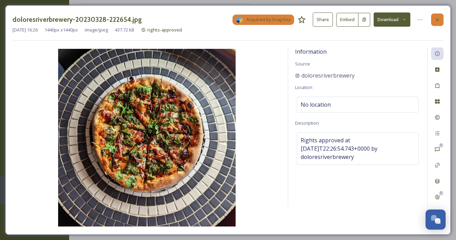
click at [442, 17] on div at bounding box center [437, 19] width 12 height 12
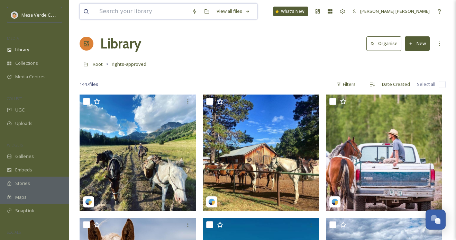
click at [160, 16] on input at bounding box center [142, 11] width 92 height 15
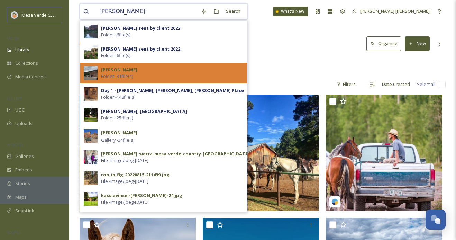
type input "[PERSON_NAME]"
click at [145, 73] on div "[PERSON_NAME] - 31 file(s)" at bounding box center [172, 72] width 142 height 13
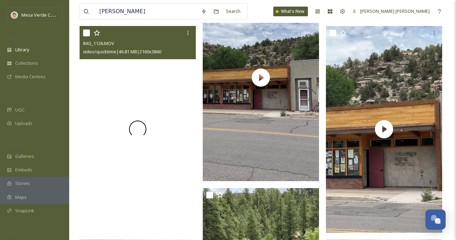
scroll to position [1299, 0]
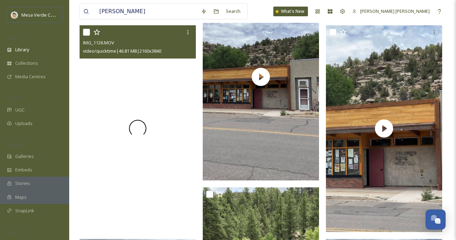
click at [149, 169] on div at bounding box center [138, 128] width 116 height 206
